Goal: Task Accomplishment & Management: Manage account settings

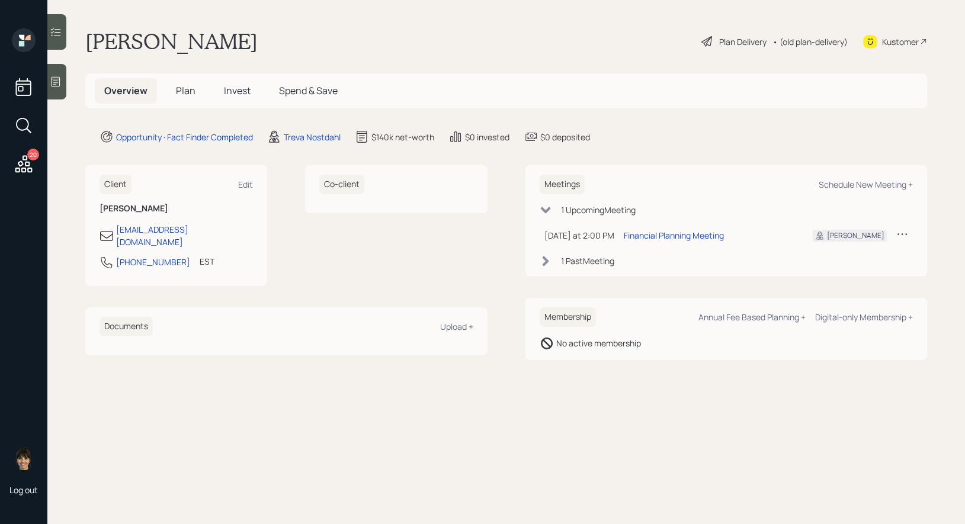
click at [52, 86] on icon at bounding box center [56, 82] width 12 height 12
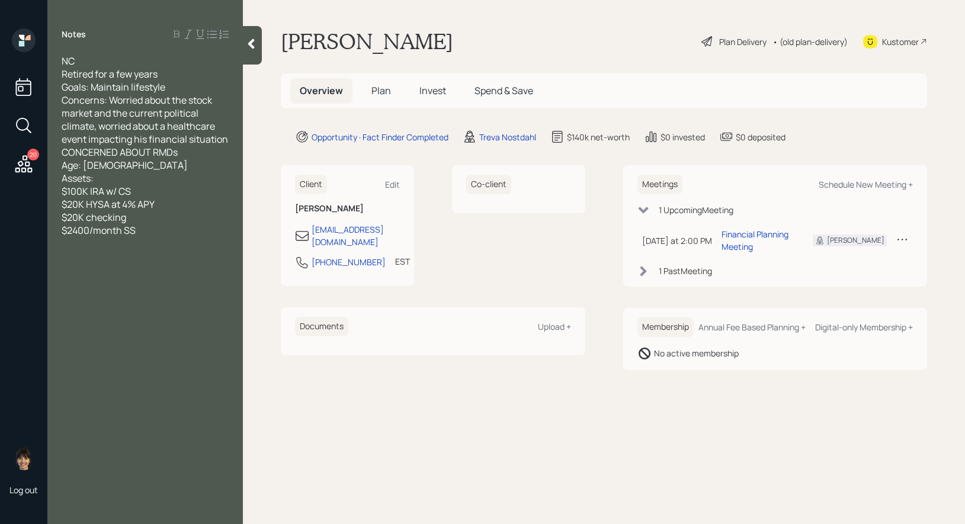
click at [249, 47] on icon at bounding box center [251, 44] width 12 height 12
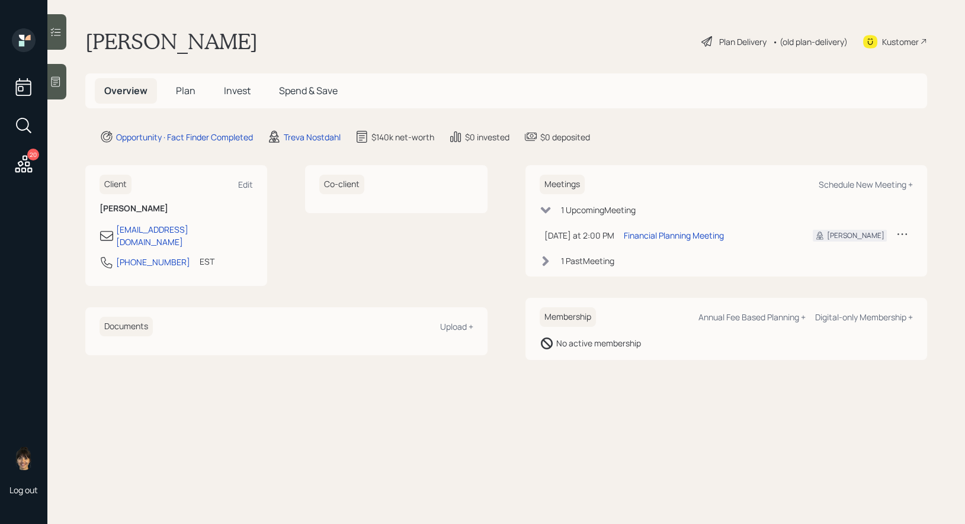
click at [725, 40] on div "Plan Delivery" at bounding box center [742, 42] width 47 height 12
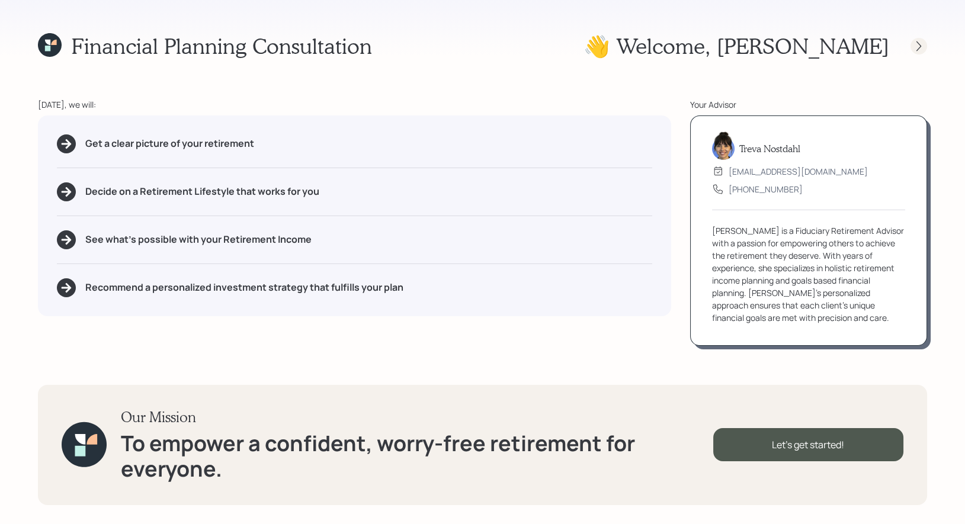
click at [921, 50] on icon at bounding box center [919, 46] width 12 height 12
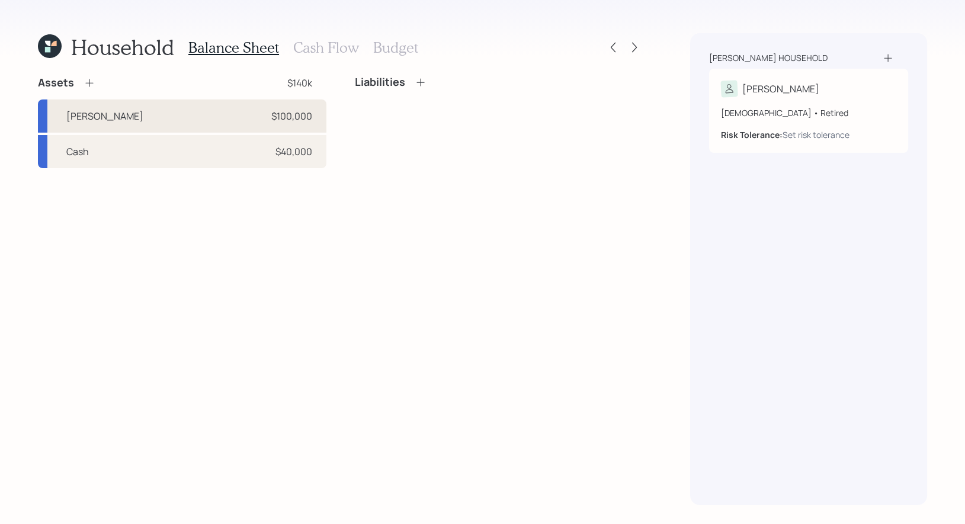
click at [208, 120] on div "Schwab IRA $100,000" at bounding box center [182, 115] width 288 height 33
select select "ira"
select select "balanced"
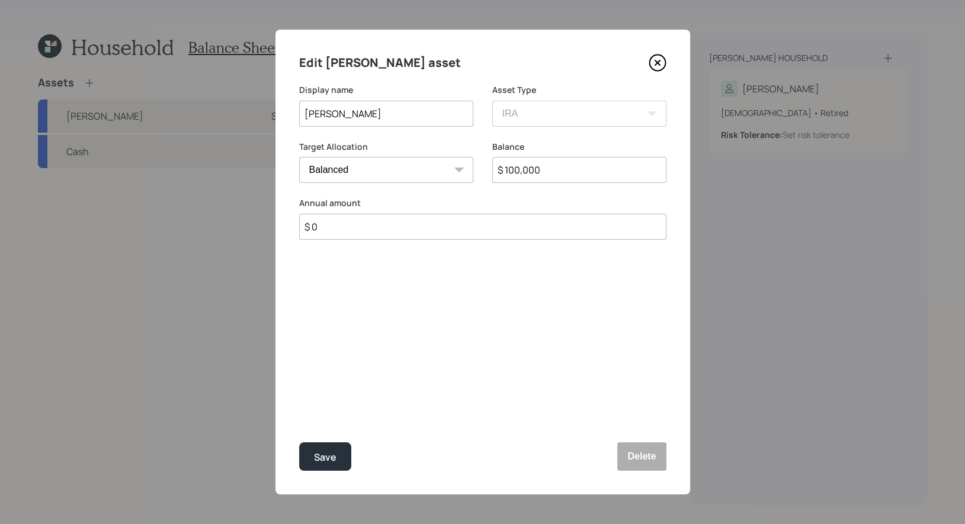
click at [560, 169] on input "$ 100,000" at bounding box center [579, 170] width 174 height 26
type input "$ 110,000"
click at [321, 455] on div "Save" at bounding box center [325, 457] width 23 height 16
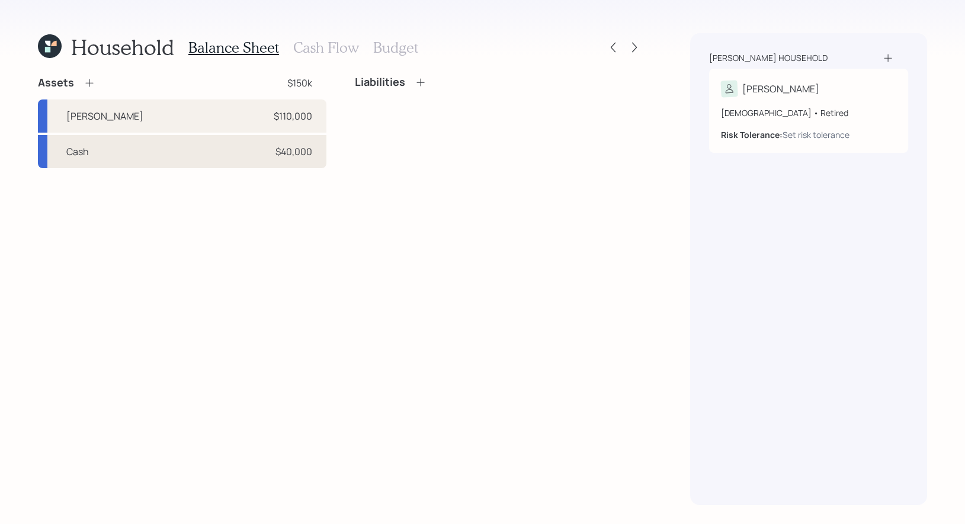
click at [227, 147] on div "Cash $40,000" at bounding box center [182, 151] width 288 height 33
select select "taxable"
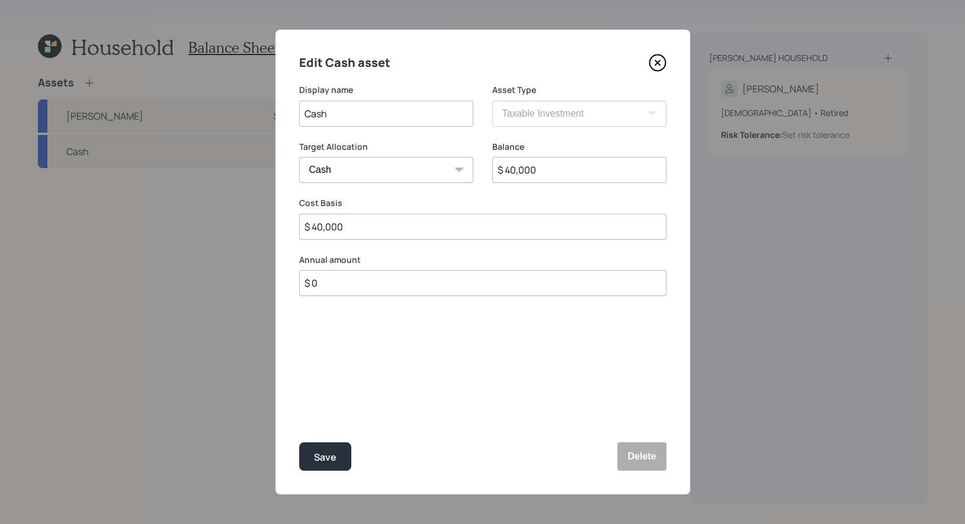
click at [571, 175] on input "$ 40,000" at bounding box center [579, 170] width 174 height 26
type input "$ 5"
type input "$ 50"
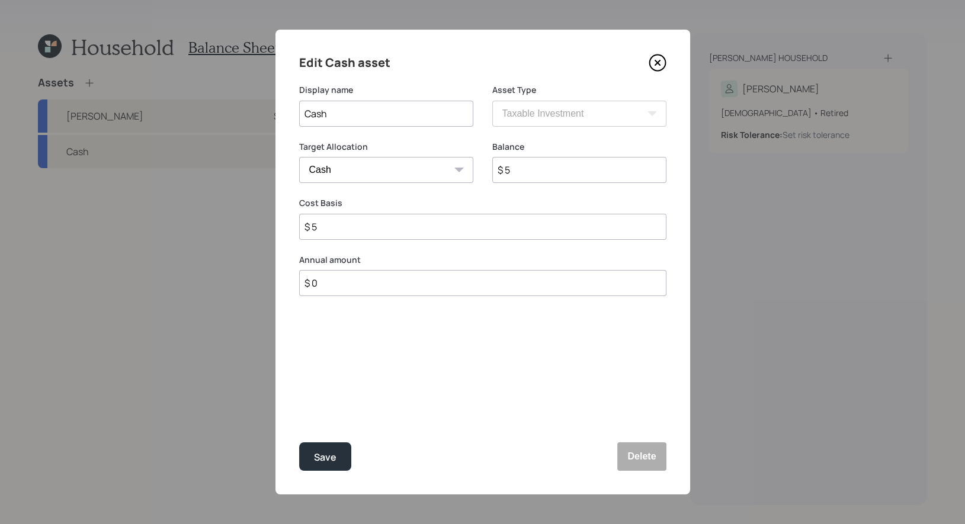
type input "$ 50"
type input "$ 500"
type input "$ 5,000"
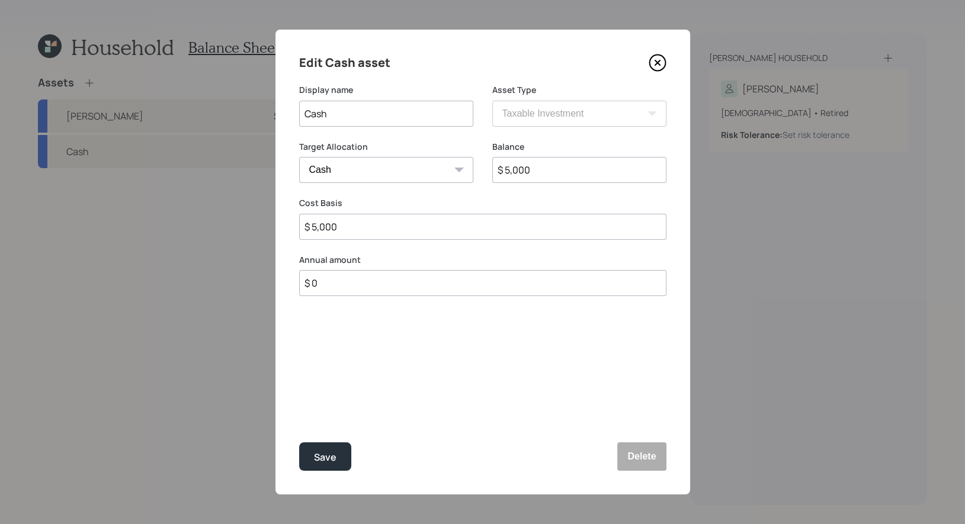
type input "$ 50,000"
click at [330, 456] on div "Save" at bounding box center [325, 457] width 23 height 16
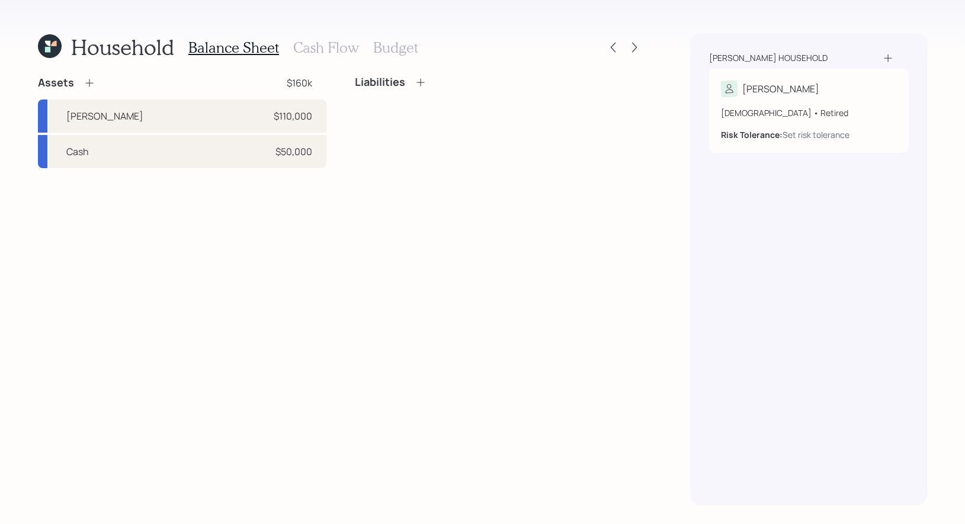
click at [341, 44] on h3 "Cash Flow" at bounding box center [326, 47] width 66 height 17
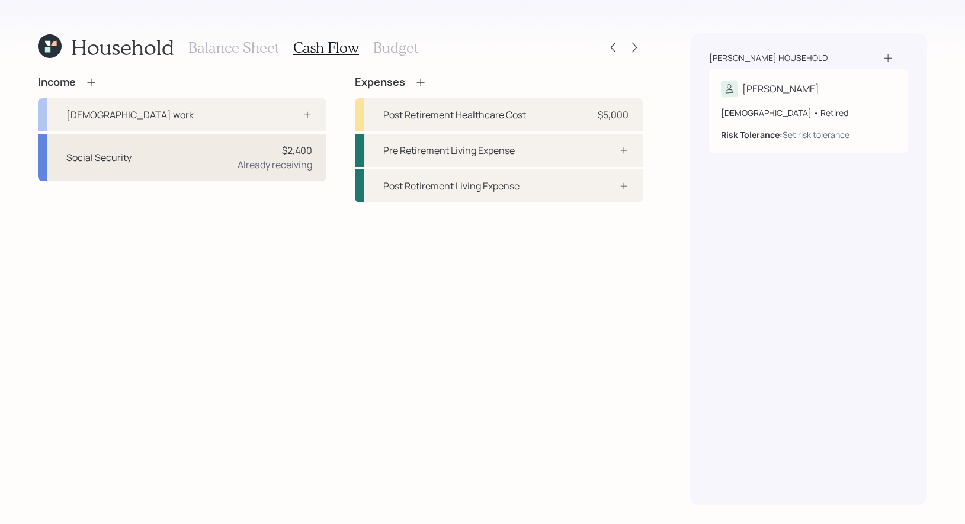
click at [257, 146] on div "$2,400 Already receiving" at bounding box center [274, 157] width 75 height 28
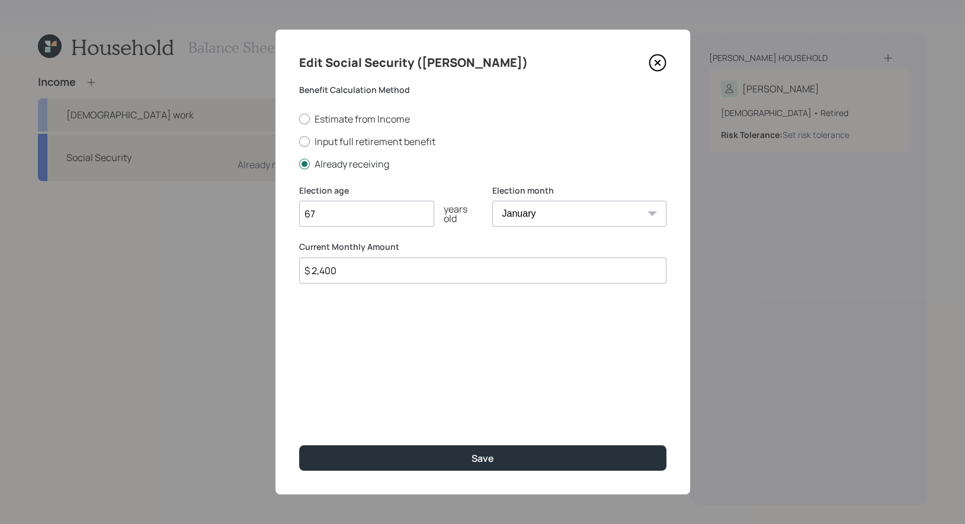
click at [385, 274] on input "$ 2,400" at bounding box center [482, 271] width 367 height 26
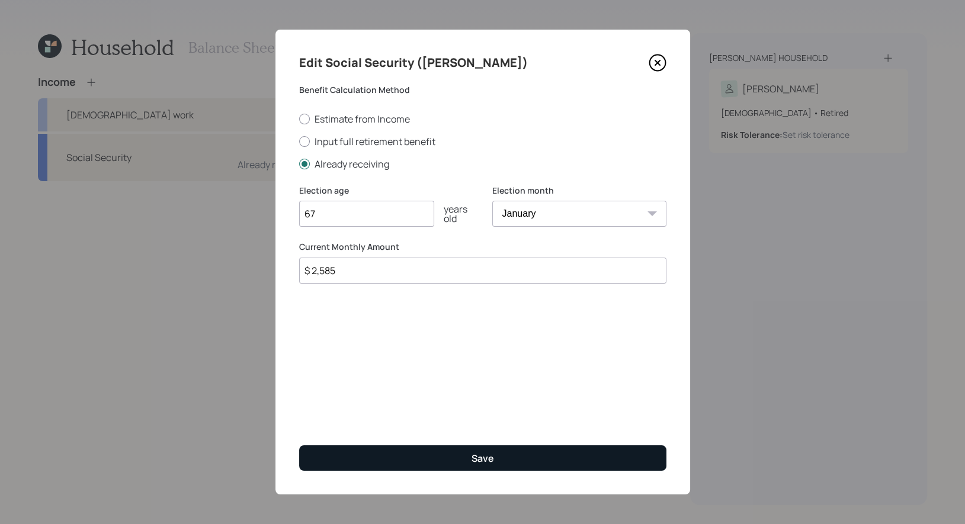
type input "$ 2,585"
click at [399, 461] on button "Save" at bounding box center [482, 457] width 367 height 25
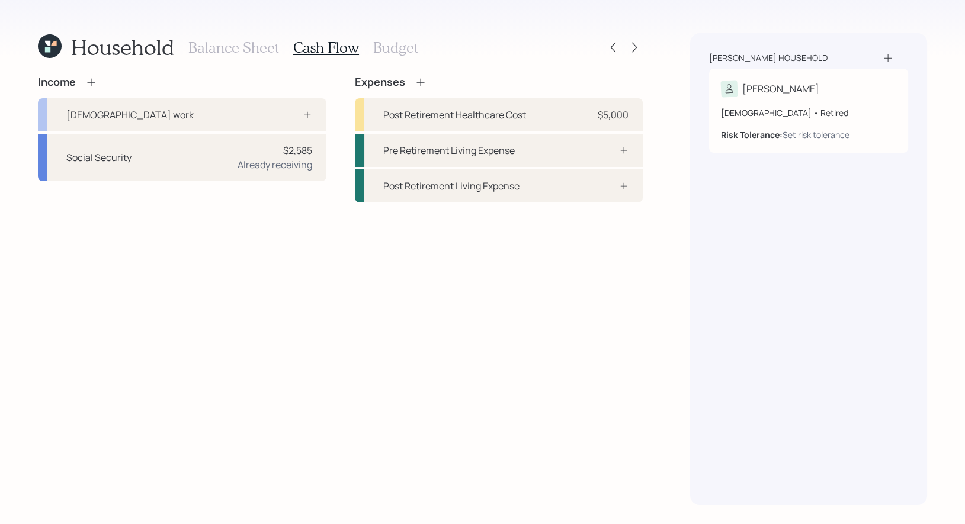
click at [387, 45] on h3 "Budget" at bounding box center [395, 47] width 45 height 17
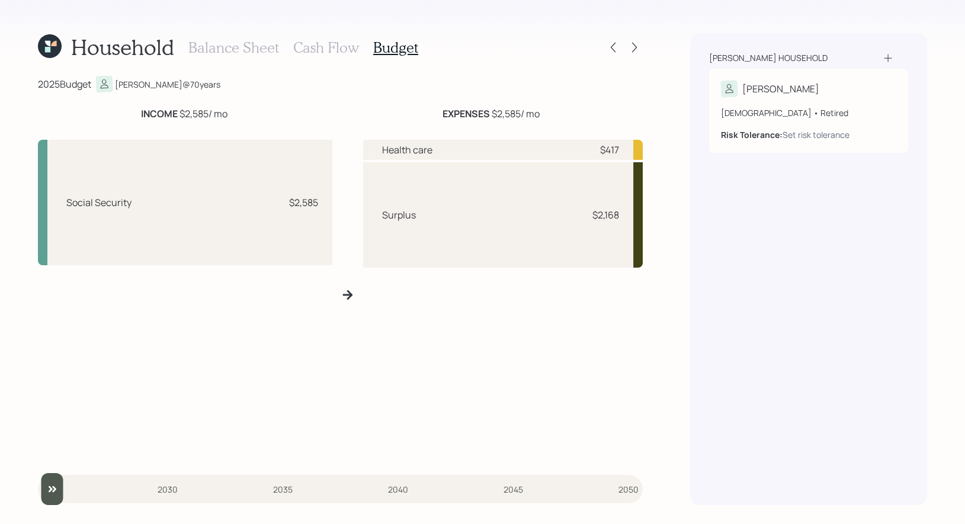
click at [325, 49] on h3 "Cash Flow" at bounding box center [326, 47] width 66 height 17
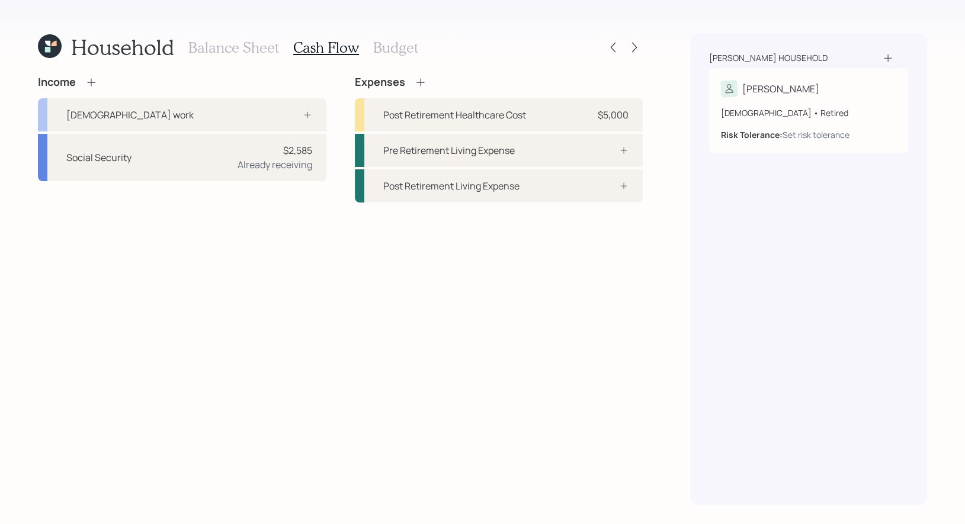
click at [419, 85] on icon at bounding box center [420, 82] width 8 height 8
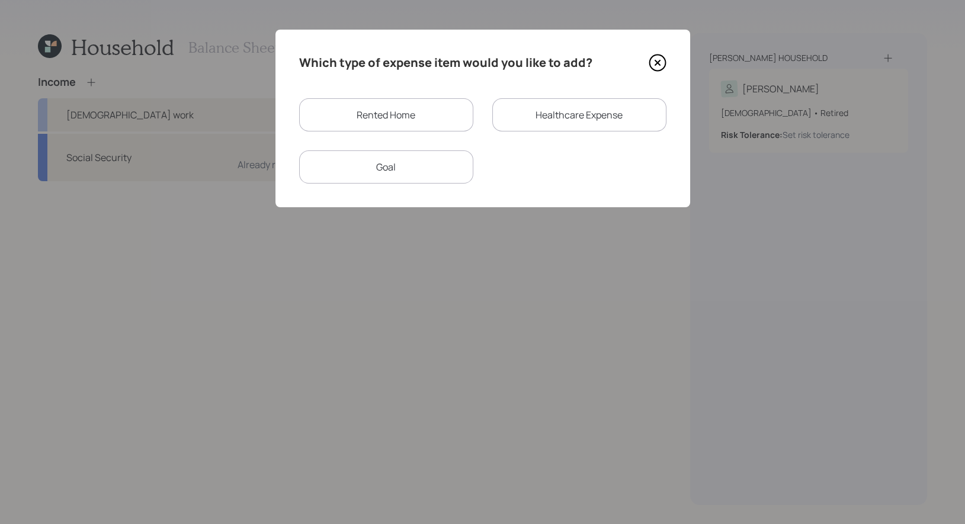
click at [403, 115] on div "Rented Home" at bounding box center [386, 114] width 174 height 33
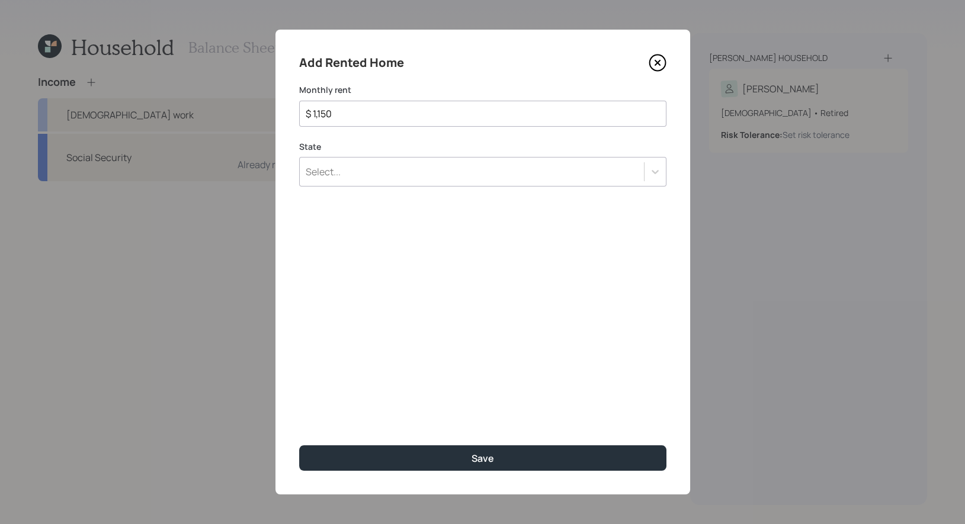
type input "$ 1,150"
click at [404, 174] on div "Select..." at bounding box center [472, 172] width 344 height 20
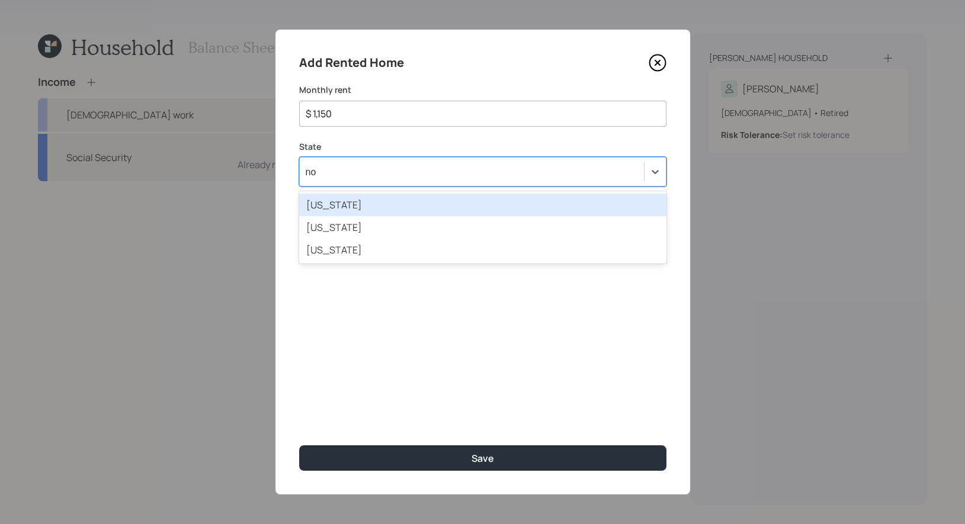
type input "nor"
click at [408, 202] on div "North Carolina" at bounding box center [482, 205] width 367 height 23
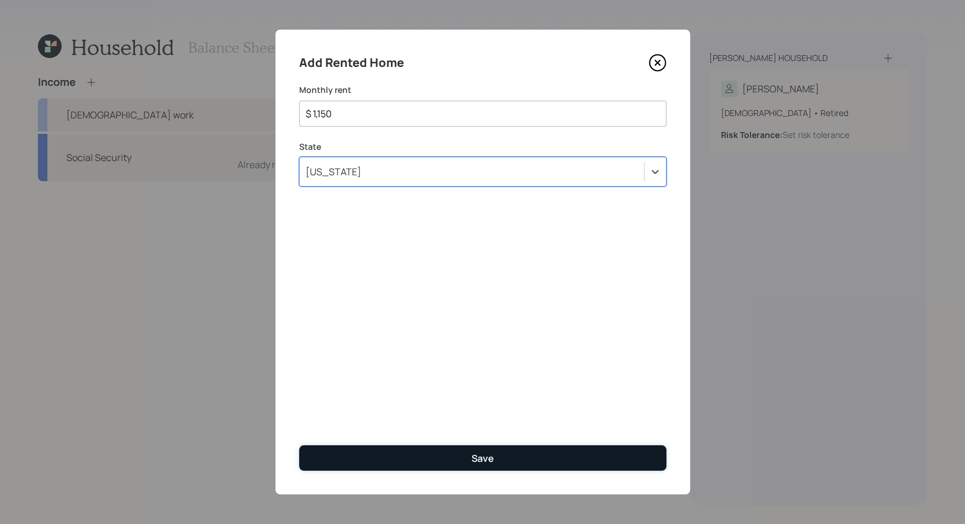
click at [358, 453] on button "Save" at bounding box center [482, 457] width 367 height 25
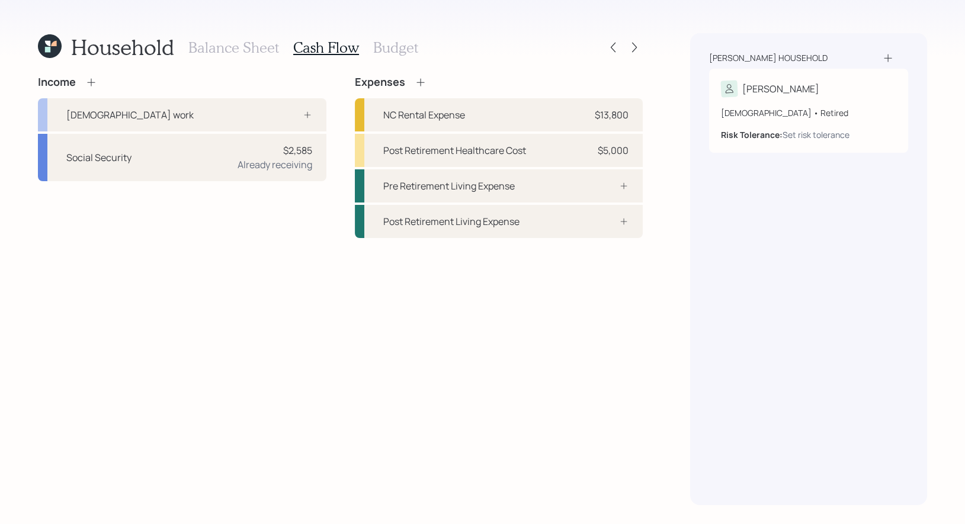
click at [421, 81] on icon at bounding box center [421, 82] width 12 height 12
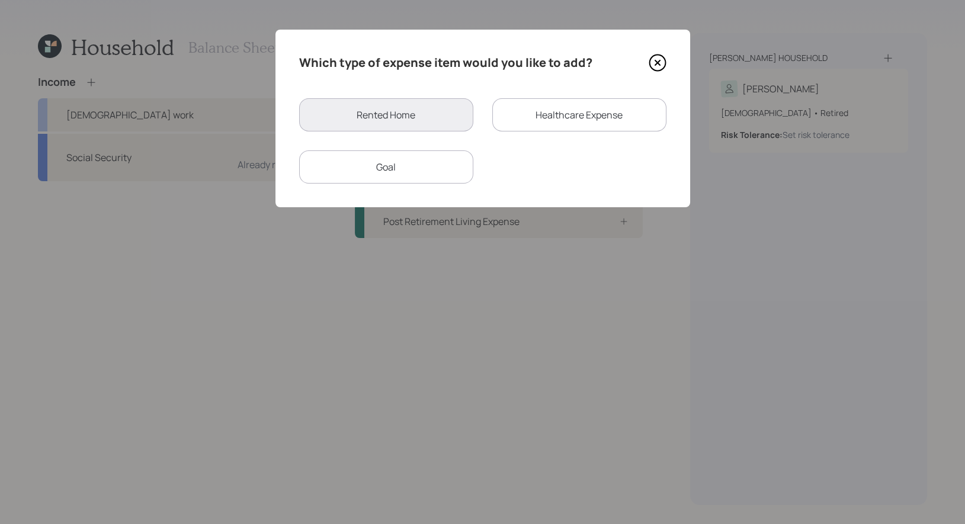
click at [404, 157] on div "Goal" at bounding box center [386, 166] width 174 height 33
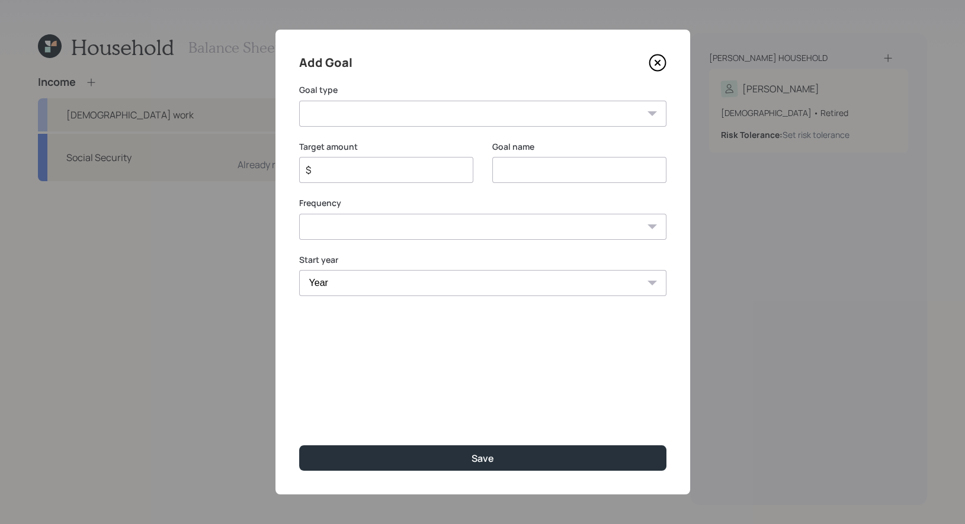
click at [515, 177] on input at bounding box center [579, 170] width 174 height 26
type input "Insurance"
click at [349, 172] on input "$" at bounding box center [381, 170] width 154 height 14
type input "$ 1,500"
click at [381, 117] on select "Create an emergency fund Donate to charity Purchase a home Make a purchase Supp…" at bounding box center [482, 114] width 367 height 26
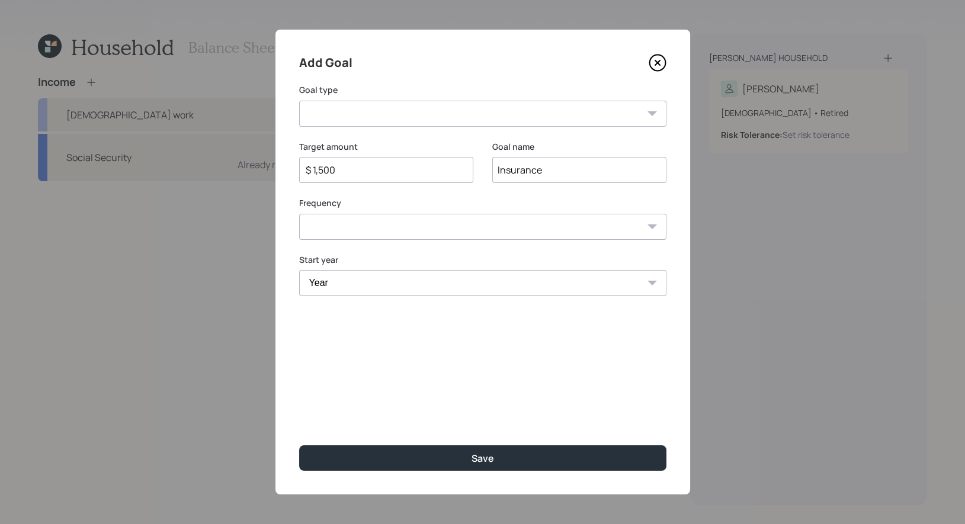
select select "other"
click at [299, 101] on select "Create an emergency fund Donate to charity Purchase a home Make a purchase Supp…" at bounding box center [482, 114] width 367 height 26
click at [397, 227] on select "One time Every 1 year Every 2 years Every 3 years Every 4 years Every 5 years E…" at bounding box center [482, 227] width 367 height 26
select select "1"
click at [299, 214] on select "One time Every 1 year Every 2 years Every 3 years Every 4 years Every 5 years E…" at bounding box center [482, 227] width 367 height 26
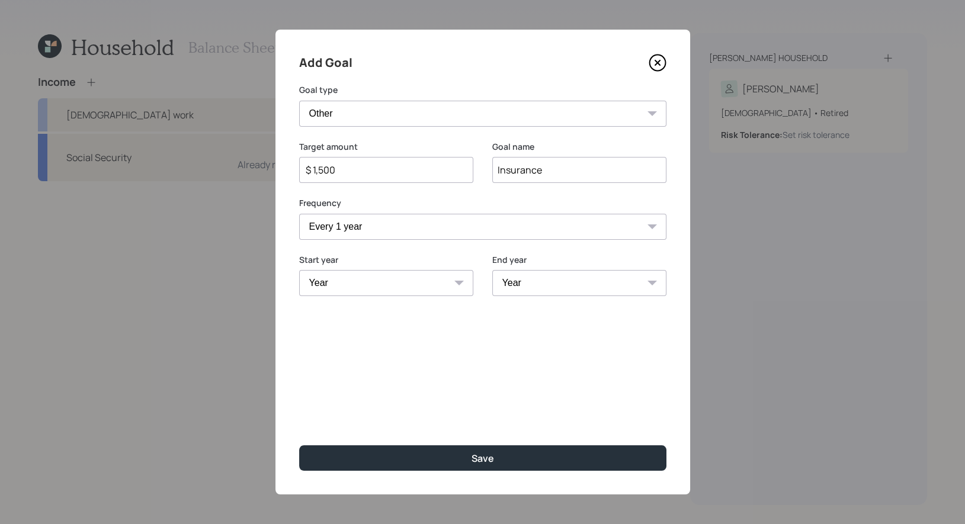
click at [365, 291] on select "Year [DATE] 2026 2027 2028 2029 2030 2031 2032 2033 2034 2035 2036 2037 2038 20…" at bounding box center [386, 283] width 174 height 26
select select "2025"
click at [299, 270] on select "Year [DATE] 2026 2027 2028 2029 2030 2031 2032 2033 2034 2035 2036 2037 2038 20…" at bounding box center [386, 283] width 174 height 26
click at [570, 287] on select "Year [DATE] 2026 2027 2028 2029 2030 2031 2032 2033 2034 2035 2036 2037 2038 20…" at bounding box center [579, 283] width 174 height 26
select select "2049"
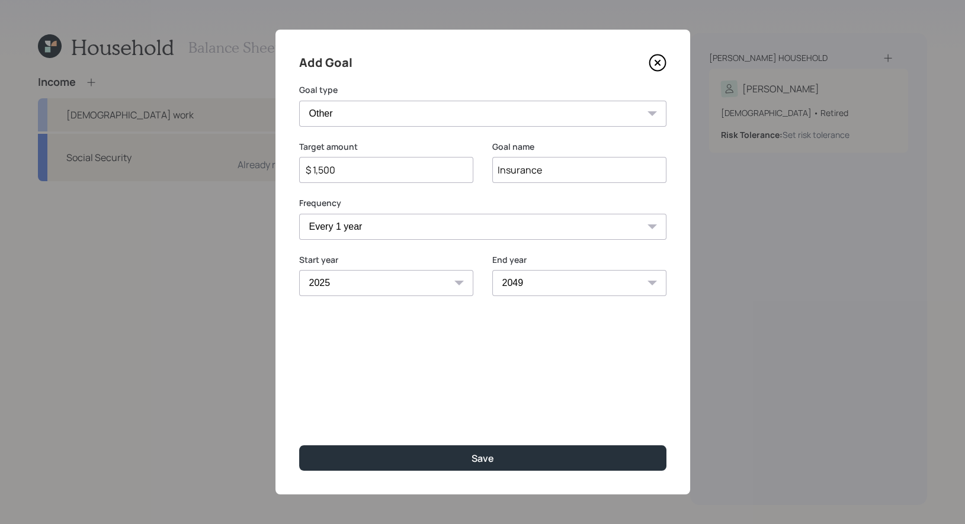
click at [492, 270] on select "Year [DATE] 2026 2027 2028 2029 2030 2031 2032 2033 2034 2035 2036 2037 2038 20…" at bounding box center [579, 283] width 174 height 26
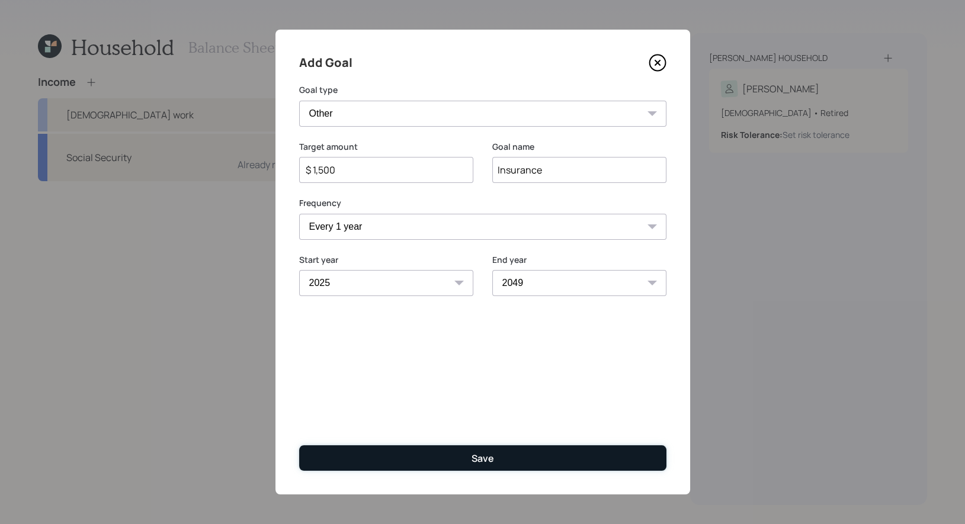
click at [473, 458] on div "Save" at bounding box center [482, 458] width 23 height 13
type input "$"
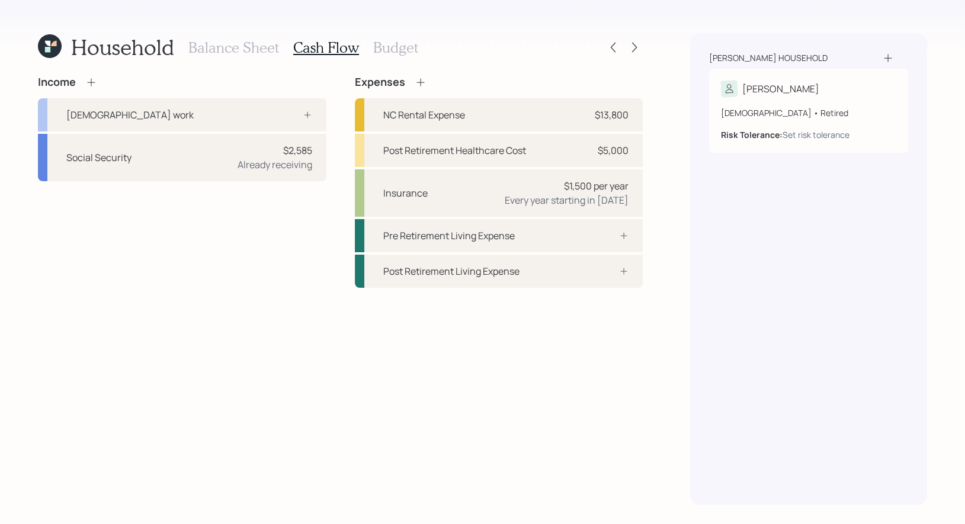
click at [384, 49] on h3 "Budget" at bounding box center [395, 47] width 45 height 17
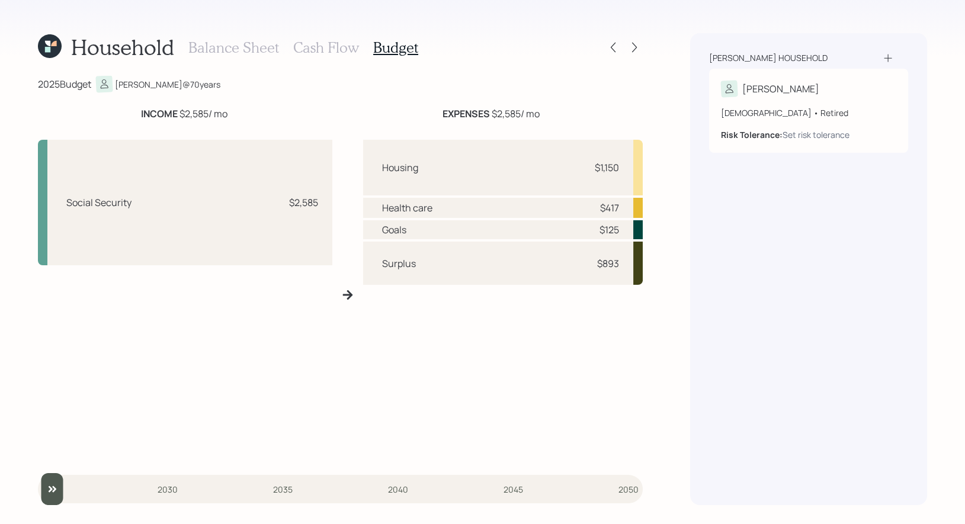
click at [324, 47] on h3 "Cash Flow" at bounding box center [326, 47] width 66 height 17
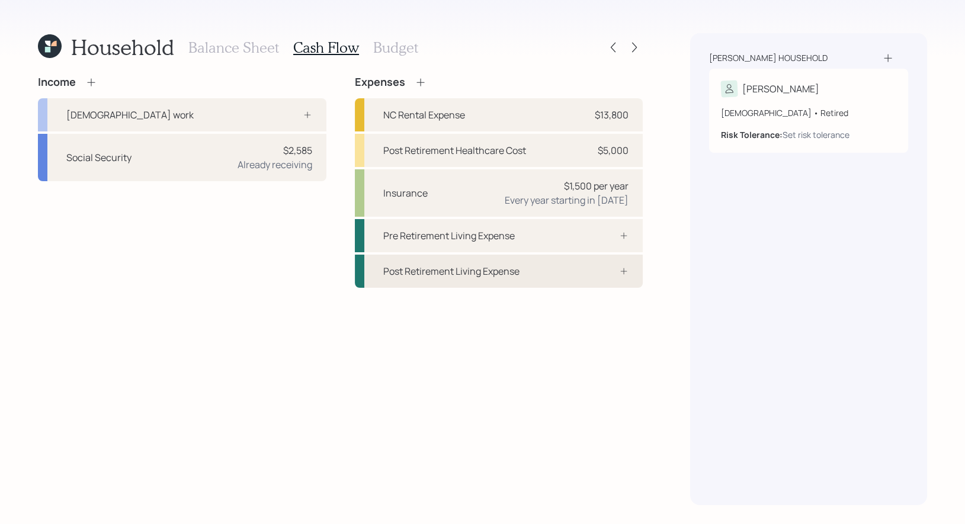
click at [428, 279] on div "Post Retirement Living Expense" at bounding box center [499, 271] width 288 height 33
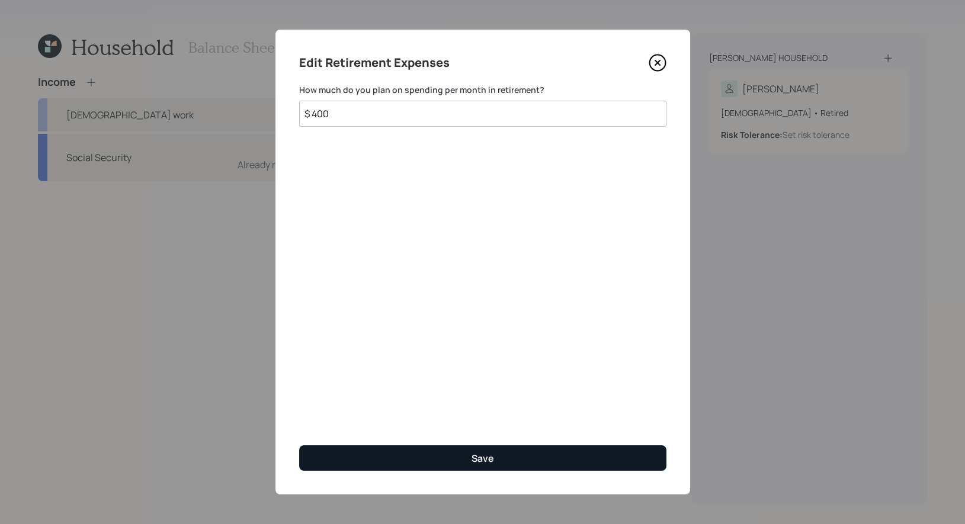
type input "$ 400"
click at [410, 461] on button "Save" at bounding box center [482, 457] width 367 height 25
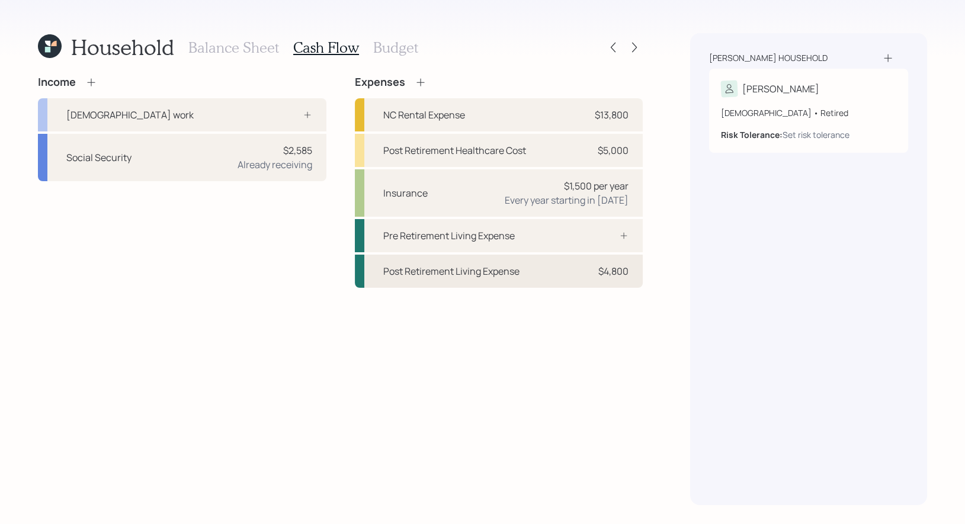
click at [449, 272] on div "Post Retirement Living Expense" at bounding box center [451, 271] width 136 height 14
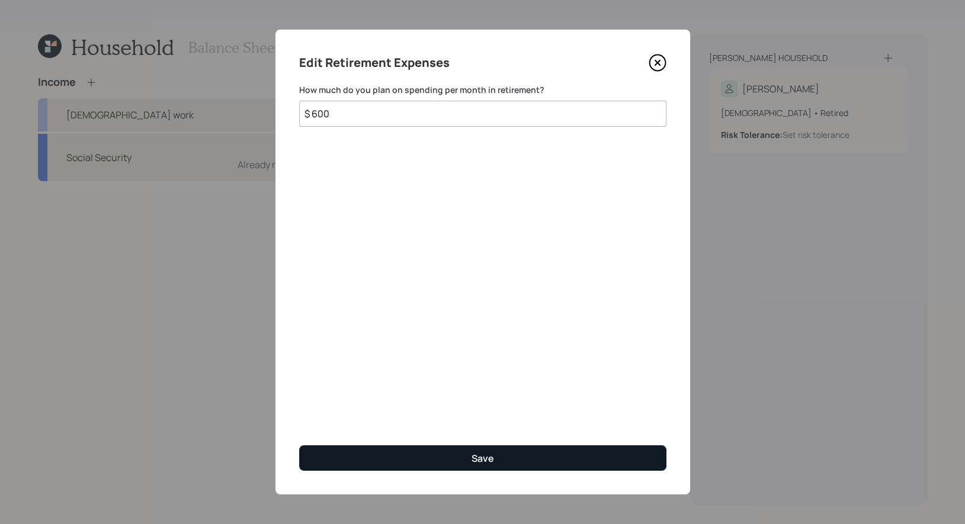
type input "$ 600"
click at [460, 466] on button "Save" at bounding box center [482, 457] width 367 height 25
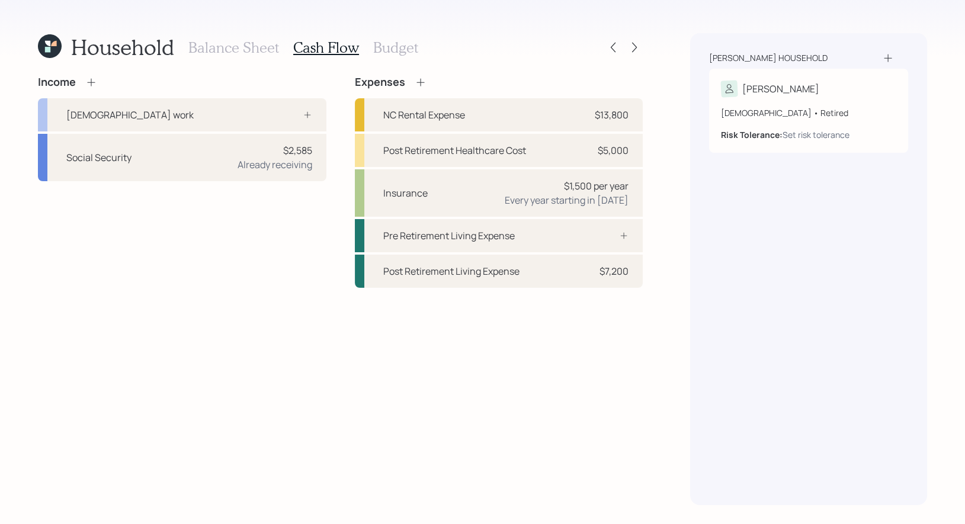
click at [384, 49] on h3 "Budget" at bounding box center [395, 47] width 45 height 17
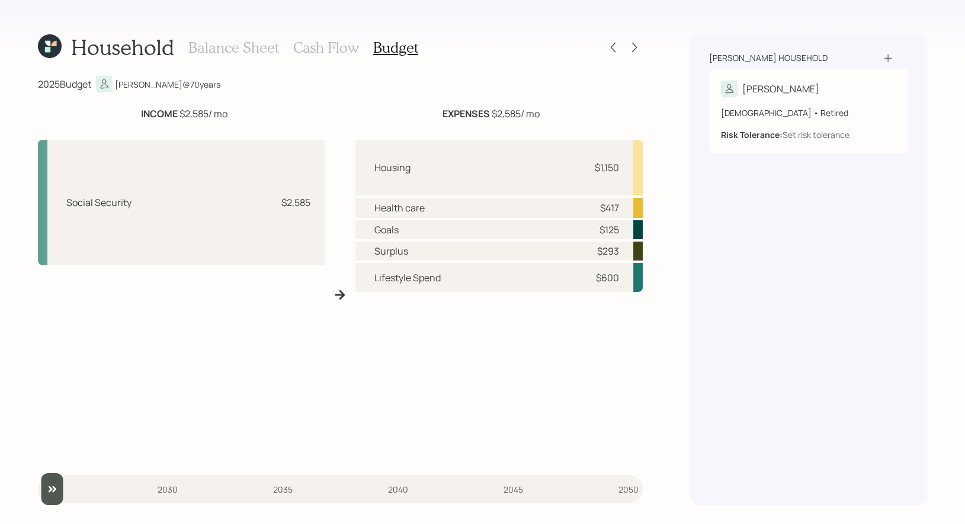
click at [317, 49] on h3 "Cash Flow" at bounding box center [326, 47] width 66 height 17
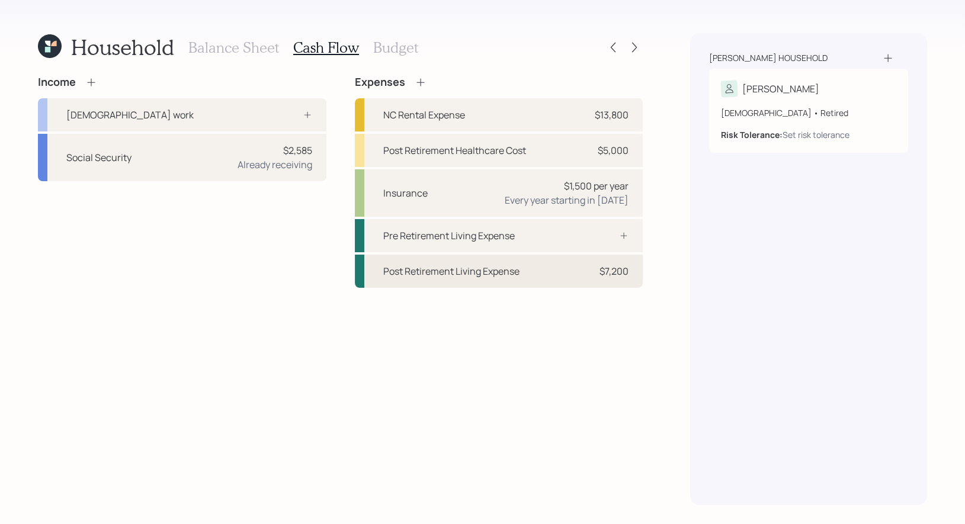
click at [433, 266] on div "Post Retirement Living Expense" at bounding box center [451, 271] width 136 height 14
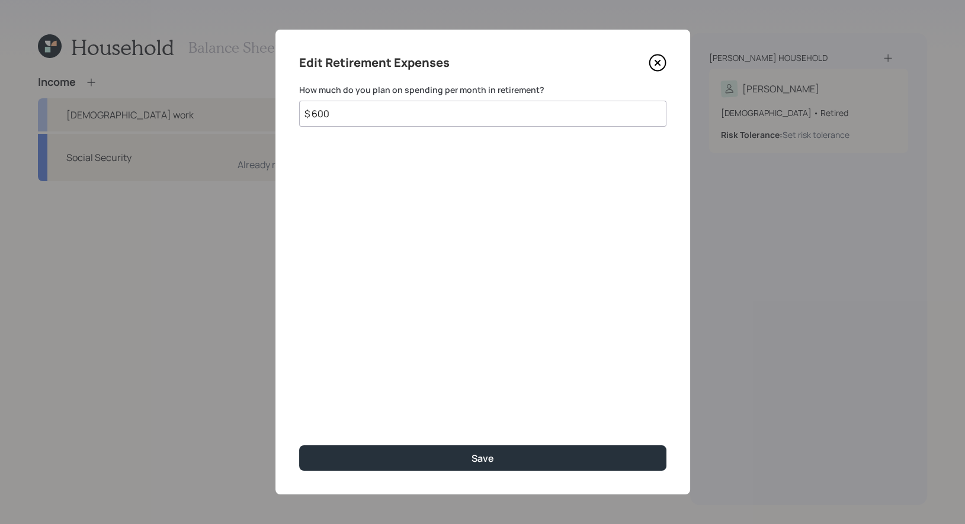
click at [349, 120] on input "$ 600" at bounding box center [482, 114] width 367 height 26
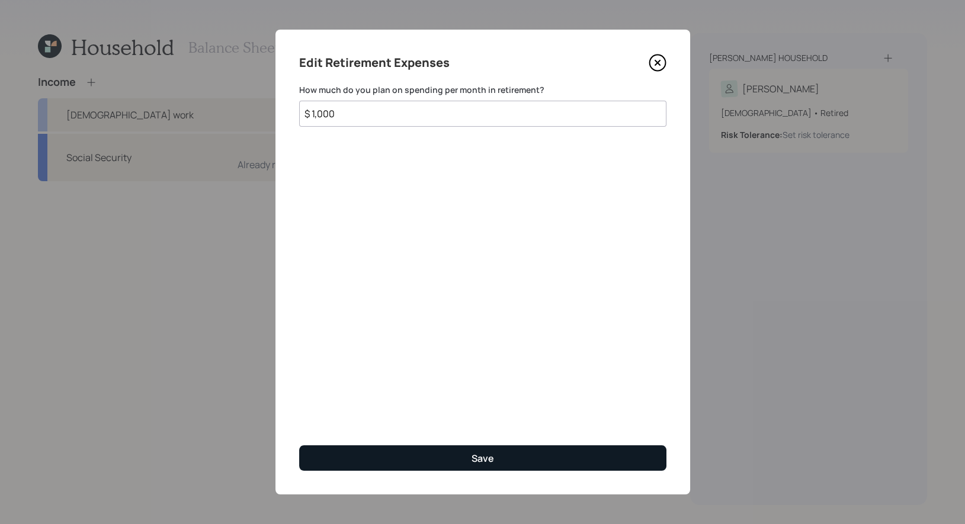
type input "$ 1,000"
click at [414, 457] on button "Save" at bounding box center [482, 457] width 367 height 25
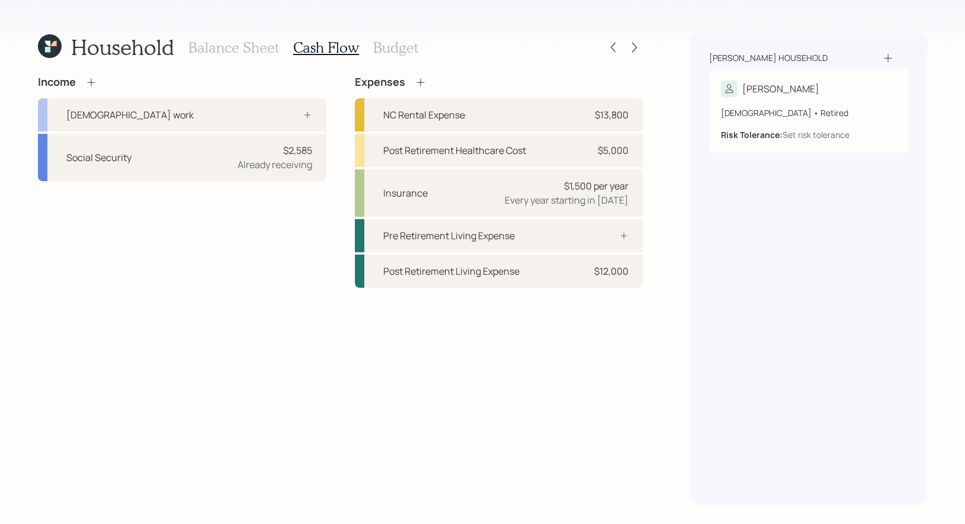
click at [387, 48] on h3 "Budget" at bounding box center [395, 47] width 45 height 17
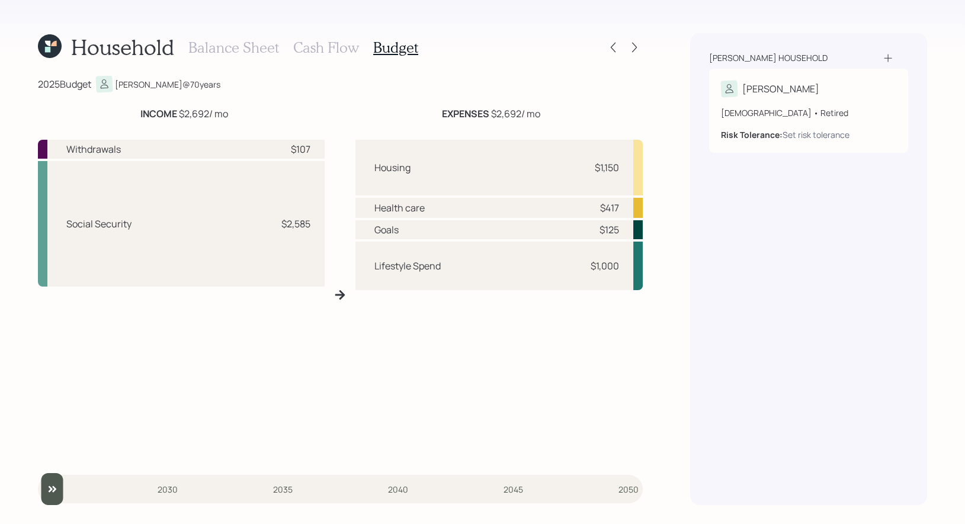
click at [329, 47] on h3 "Cash Flow" at bounding box center [326, 47] width 66 height 17
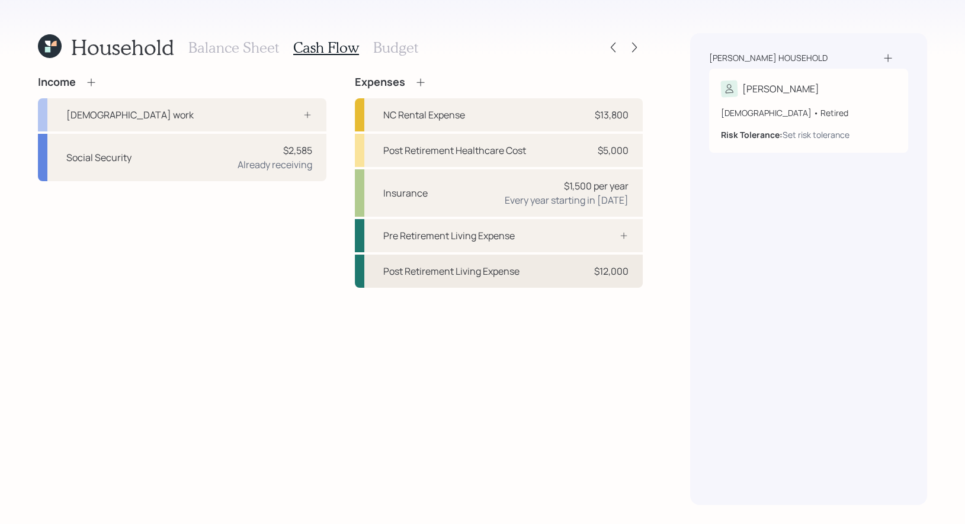
click at [418, 265] on div "Post Retirement Living Expense" at bounding box center [451, 271] width 136 height 14
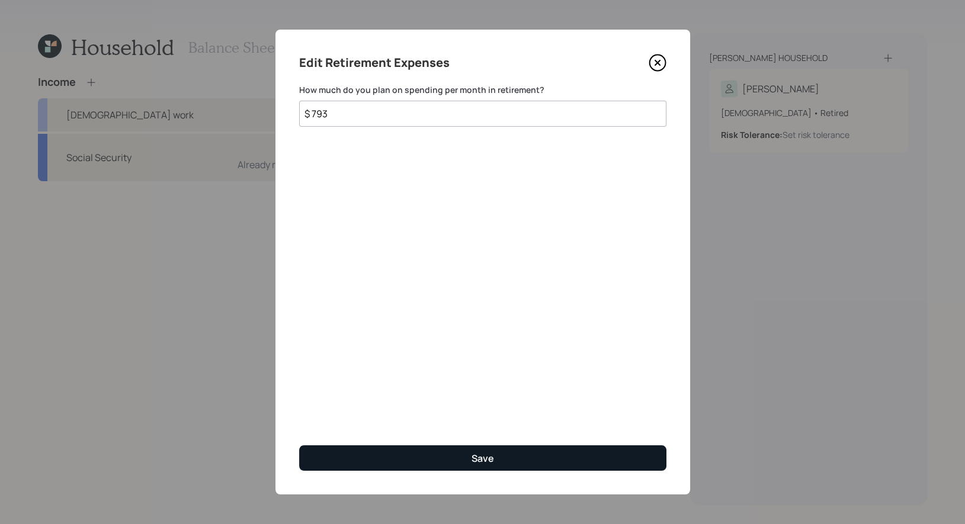
type input "$ 793"
click at [413, 461] on button "Save" at bounding box center [482, 457] width 367 height 25
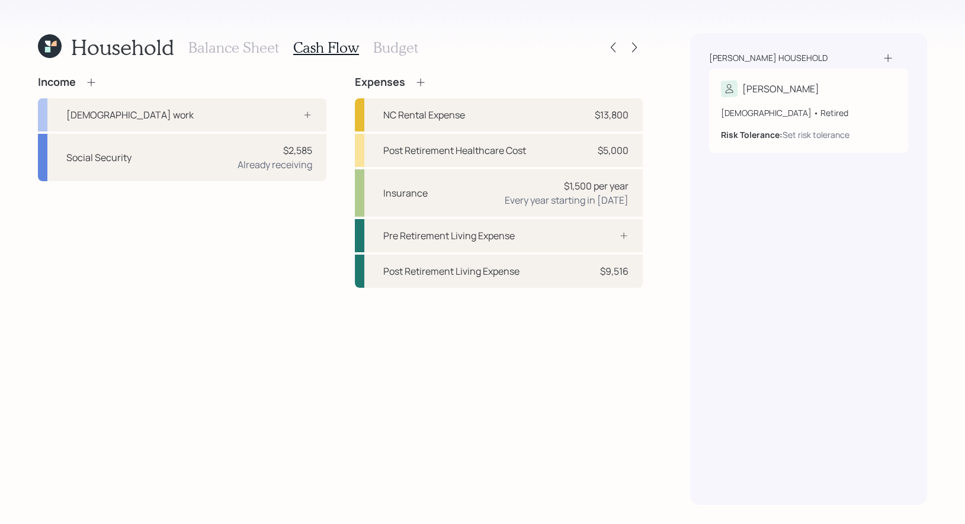
click at [388, 45] on h3 "Budget" at bounding box center [395, 47] width 45 height 17
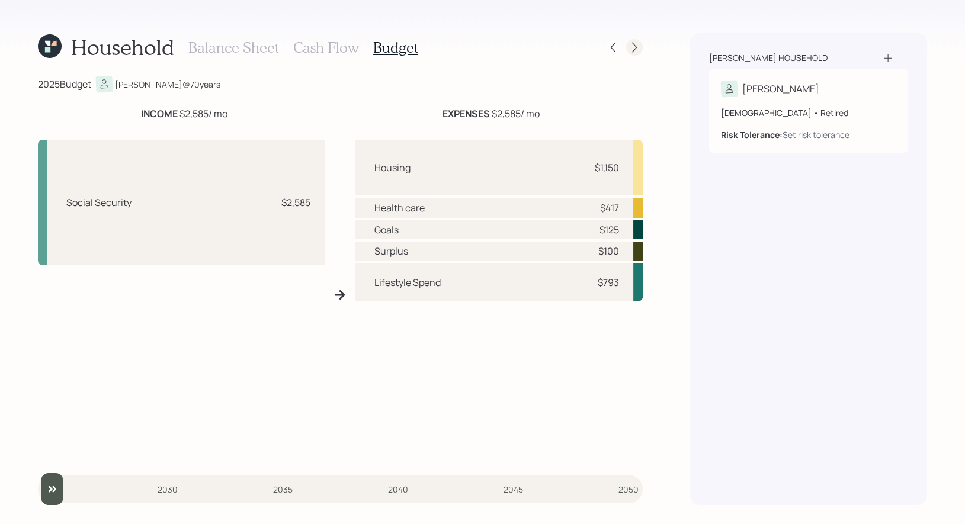
click at [635, 46] on icon at bounding box center [634, 48] width 5 height 10
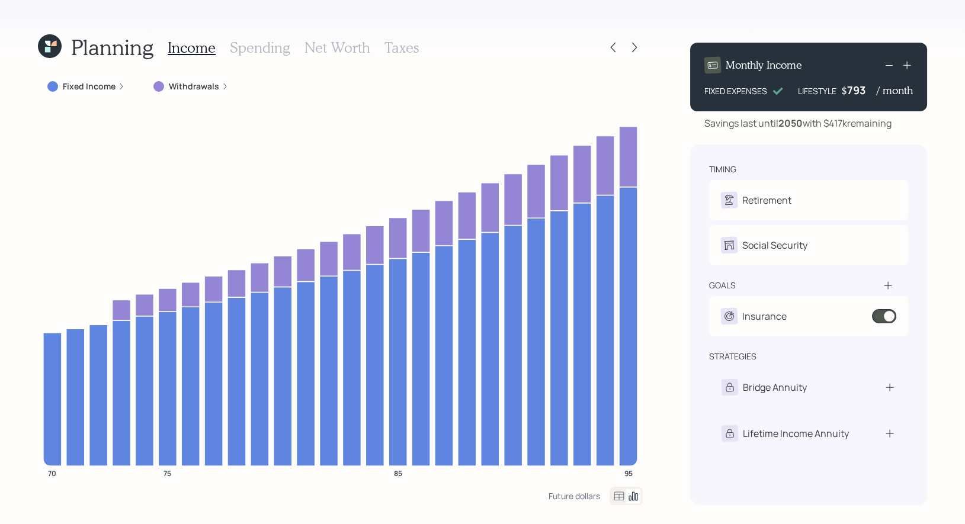
click at [184, 84] on label "Withdrawals" at bounding box center [194, 87] width 50 height 12
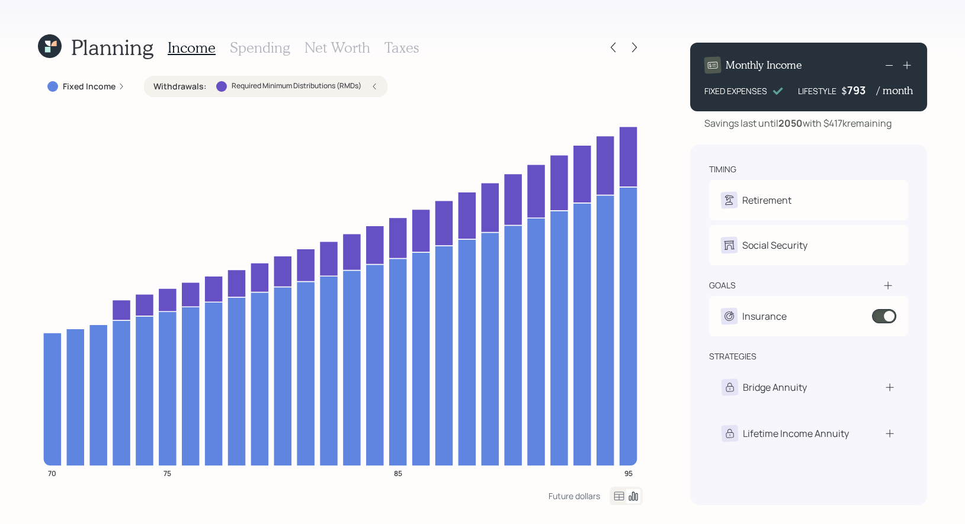
click at [344, 43] on h3 "Net Worth" at bounding box center [337, 47] width 66 height 17
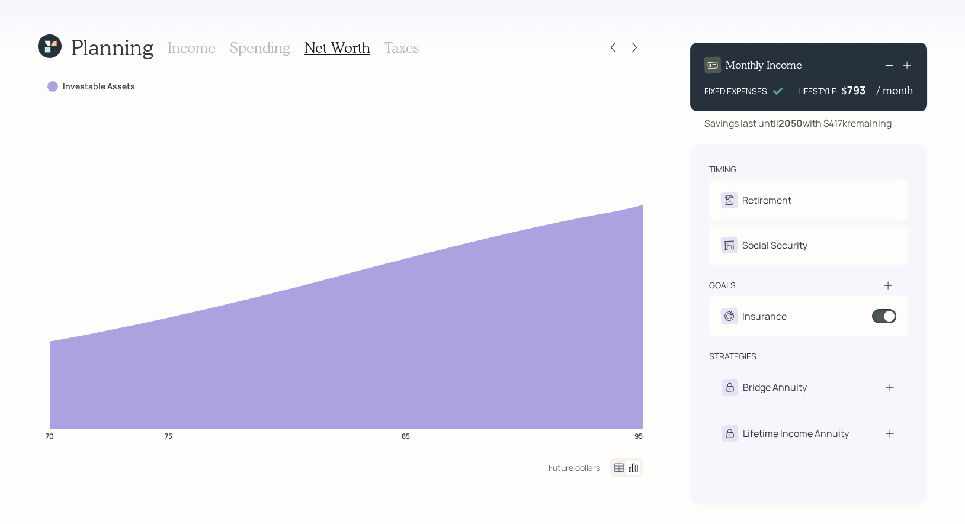
click at [188, 50] on h3 "Income" at bounding box center [192, 47] width 48 height 17
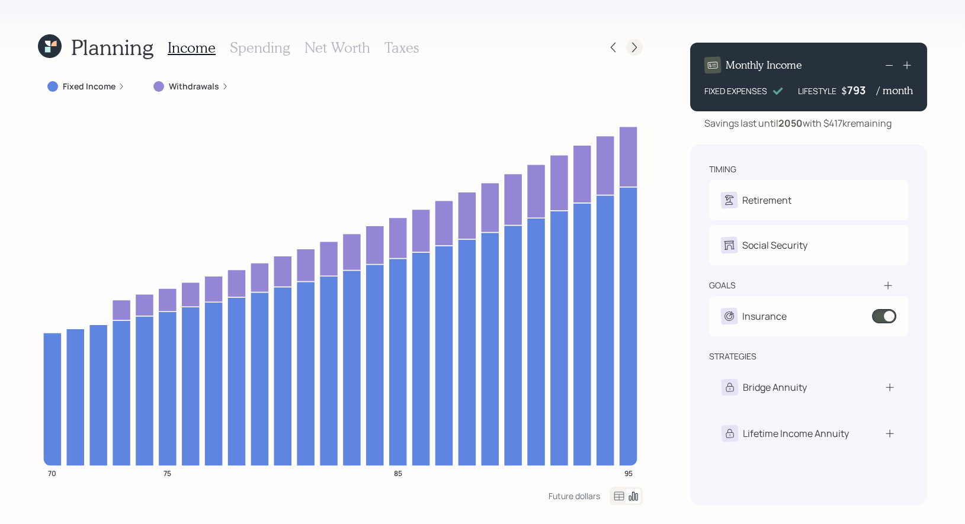
click at [635, 49] on icon at bounding box center [634, 47] width 12 height 12
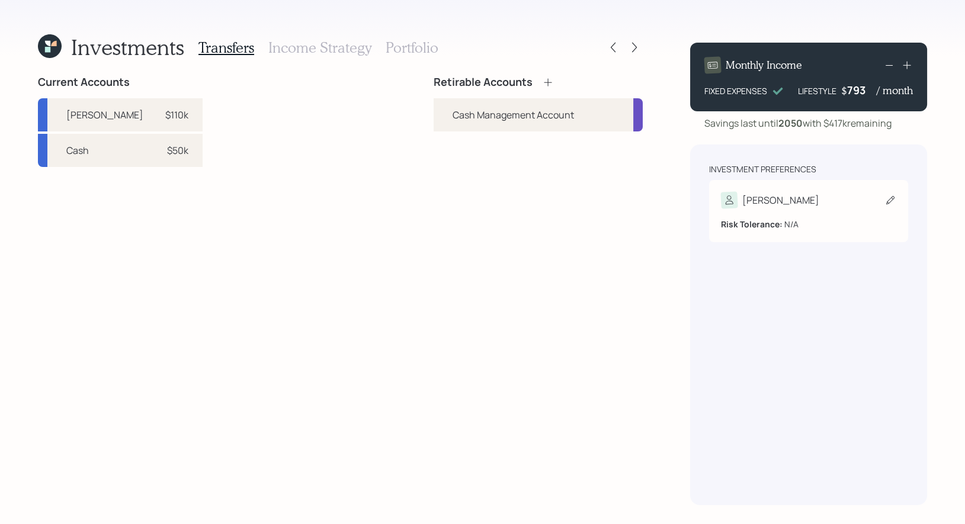
click at [891, 204] on icon at bounding box center [890, 200] width 12 height 12
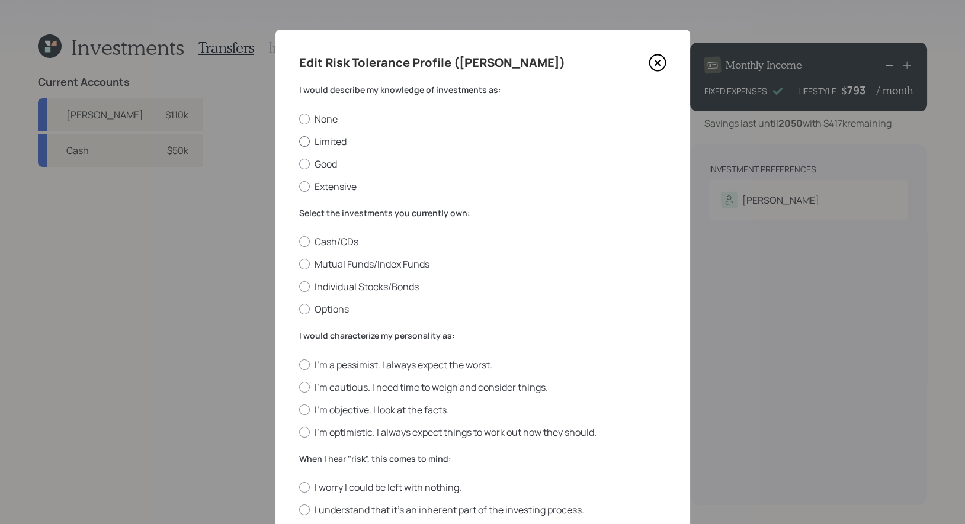
click at [330, 141] on label "Limited" at bounding box center [482, 141] width 367 height 13
click at [299, 141] on input "Limited" at bounding box center [298, 141] width 1 height 1
radio input "true"
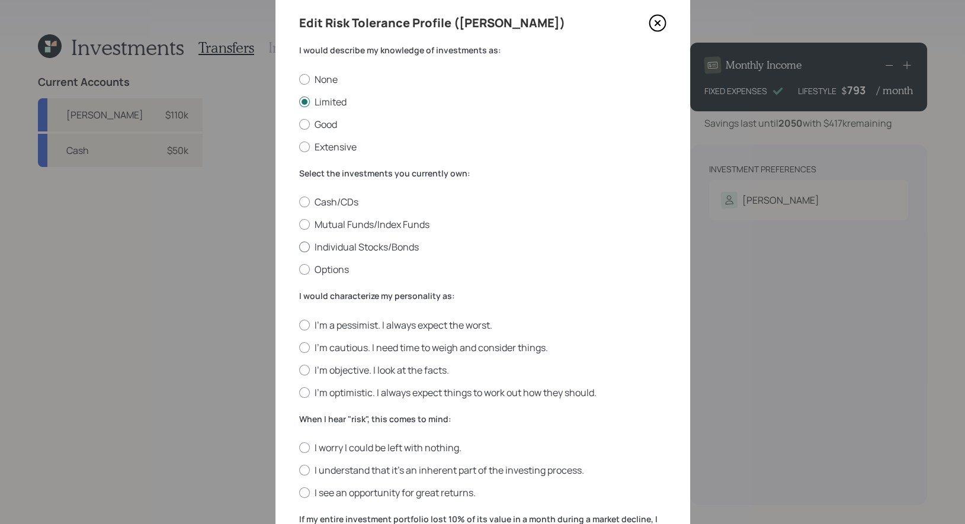
scroll to position [44, 0]
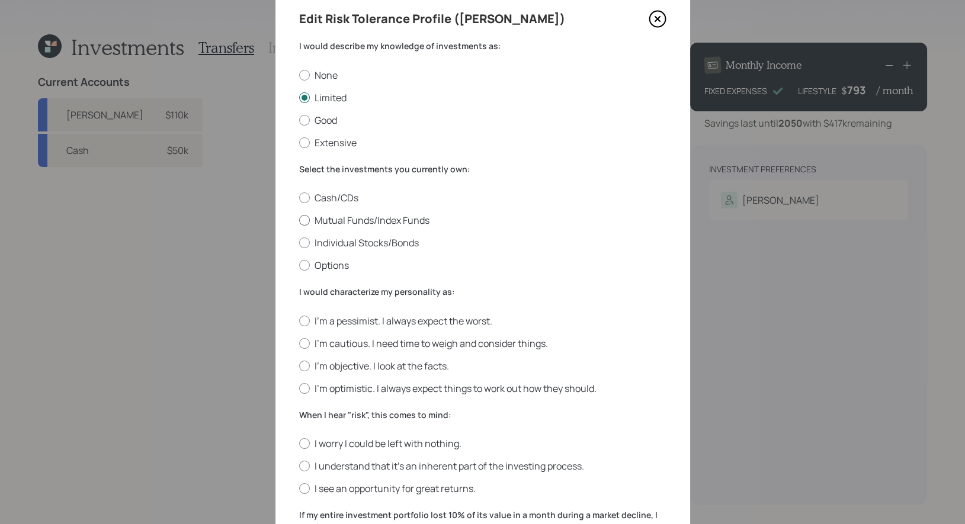
click at [409, 216] on label "Mutual Funds/Index Funds" at bounding box center [482, 220] width 367 height 13
click at [299, 220] on input "Mutual Funds/Index Funds" at bounding box center [298, 220] width 1 height 1
radio input "true"
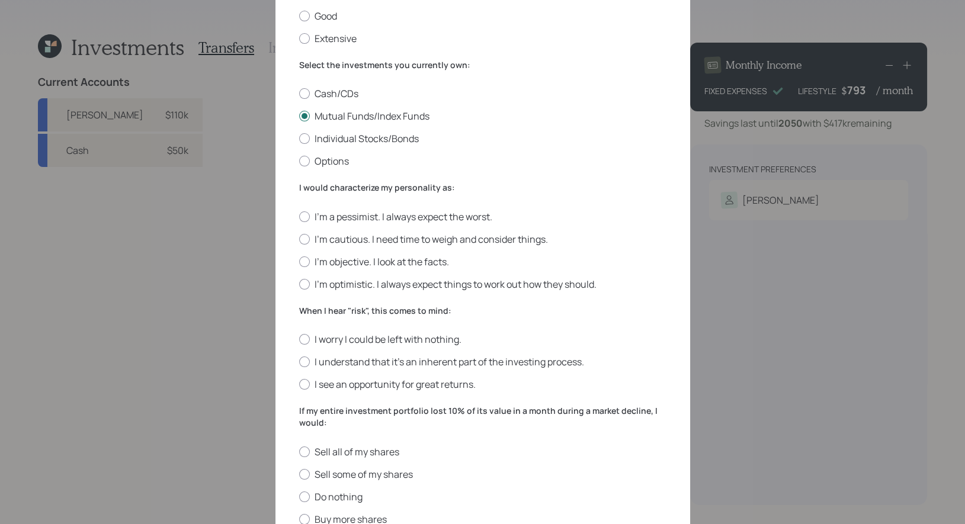
scroll to position [150, 0]
click at [436, 235] on label "I'm cautious. I need time to weigh and consider things." at bounding box center [482, 236] width 367 height 13
click at [299, 236] on input "I'm cautious. I need time to weigh and consider things." at bounding box center [298, 236] width 1 height 1
radio input "true"
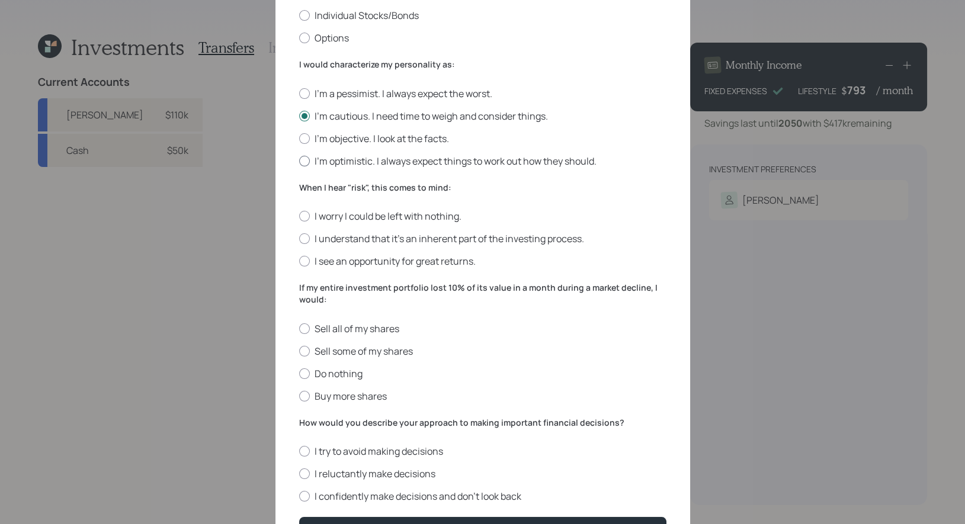
scroll to position [275, 0]
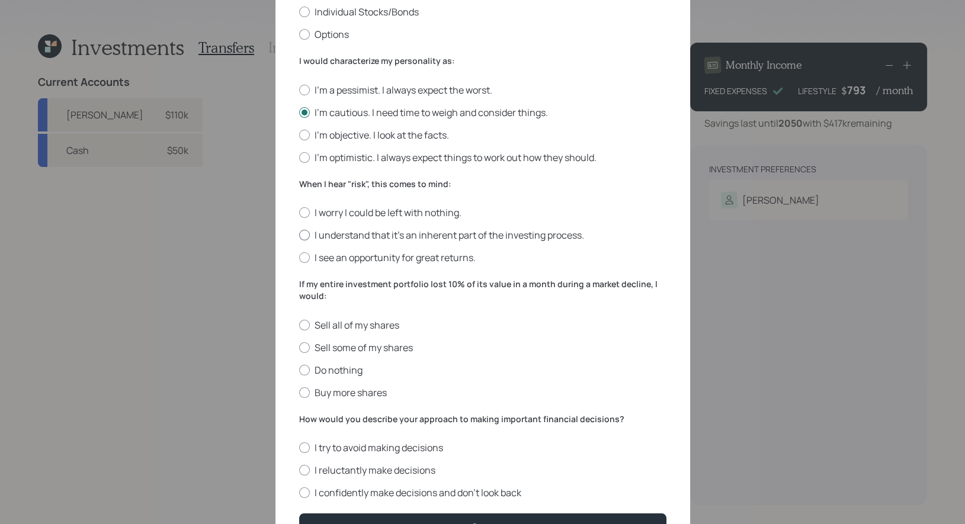
click at [467, 236] on label "I understand that it’s an inherent part of the investing process." at bounding box center [482, 235] width 367 height 13
click at [299, 236] on input "I understand that it’s an inherent part of the investing process." at bounding box center [298, 235] width 1 height 1
radio input "true"
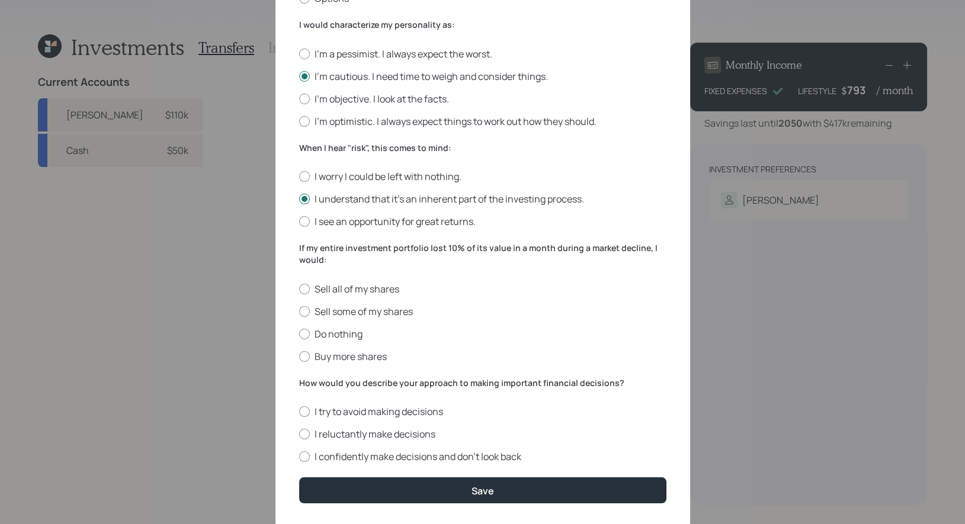
scroll to position [311, 0]
click at [352, 330] on label "Do nothing" at bounding box center [482, 333] width 367 height 13
click at [299, 333] on input "Do nothing" at bounding box center [298, 333] width 1 height 1
radio input "true"
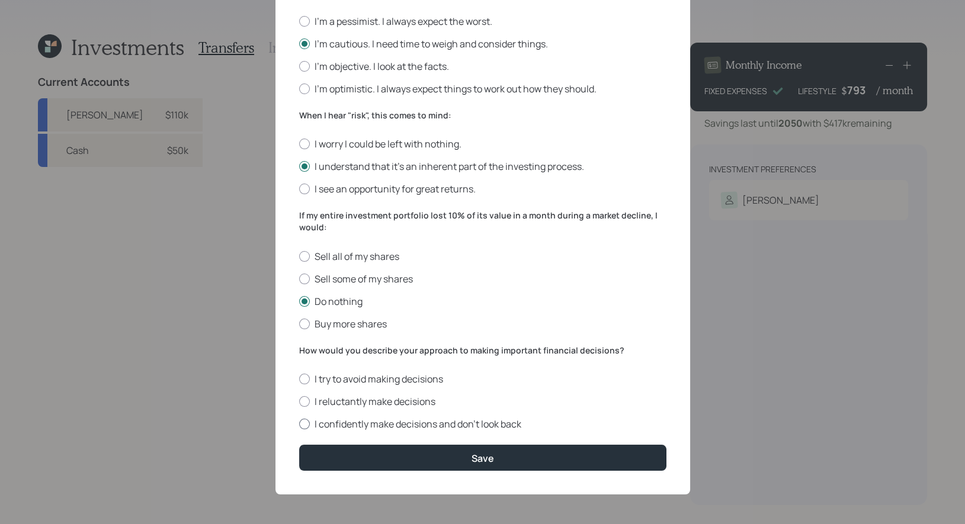
click at [370, 426] on label "I confidently make decisions and don’t look back" at bounding box center [482, 423] width 367 height 13
click at [299, 425] on input "I confidently make decisions and don’t look back" at bounding box center [298, 424] width 1 height 1
radio input "true"
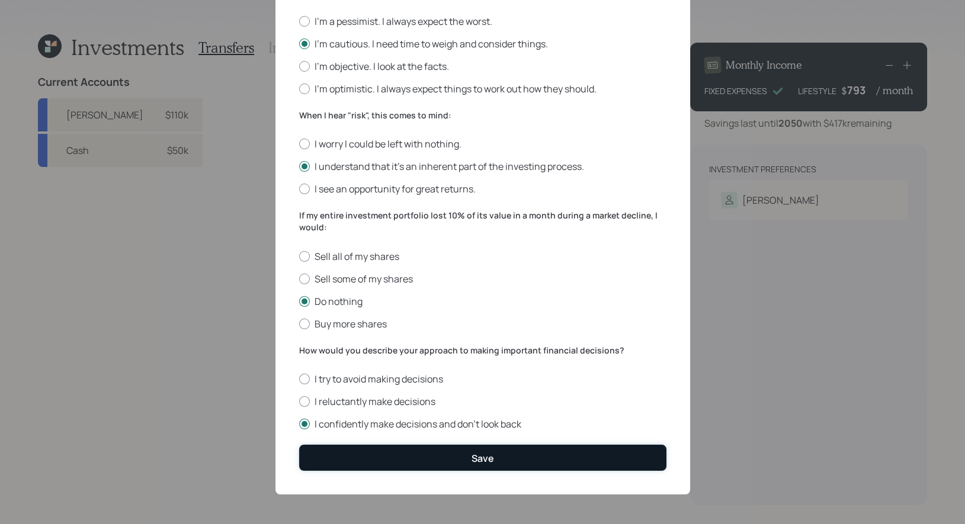
click at [377, 457] on button "Save" at bounding box center [482, 457] width 367 height 25
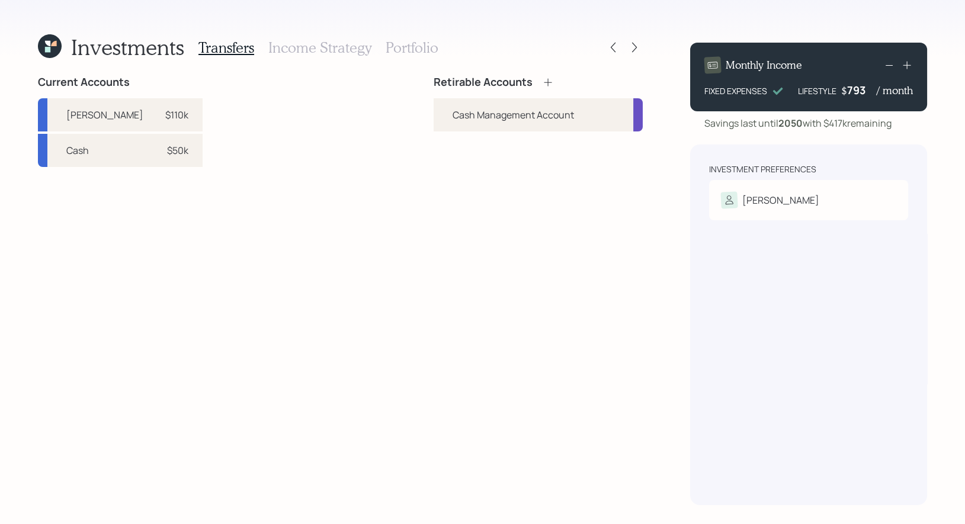
click at [548, 83] on icon at bounding box center [548, 82] width 8 height 8
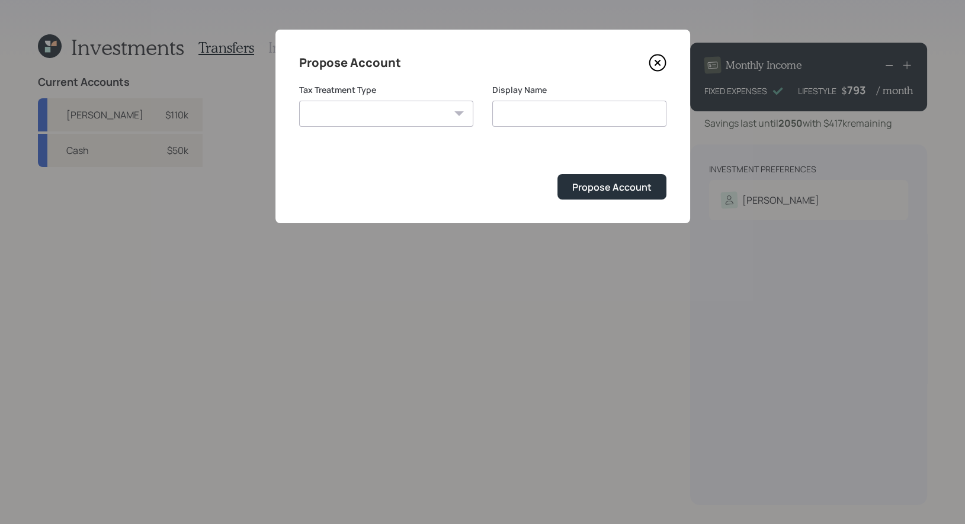
click at [417, 114] on select "[PERSON_NAME] Taxable Traditional" at bounding box center [386, 114] width 174 height 26
select select "traditional"
click at [299, 101] on select "[PERSON_NAME] Taxable Traditional" at bounding box center [386, 114] width 174 height 26
click at [588, 123] on input "Traditional" at bounding box center [579, 114] width 174 height 26
type input "Traditional IRA"
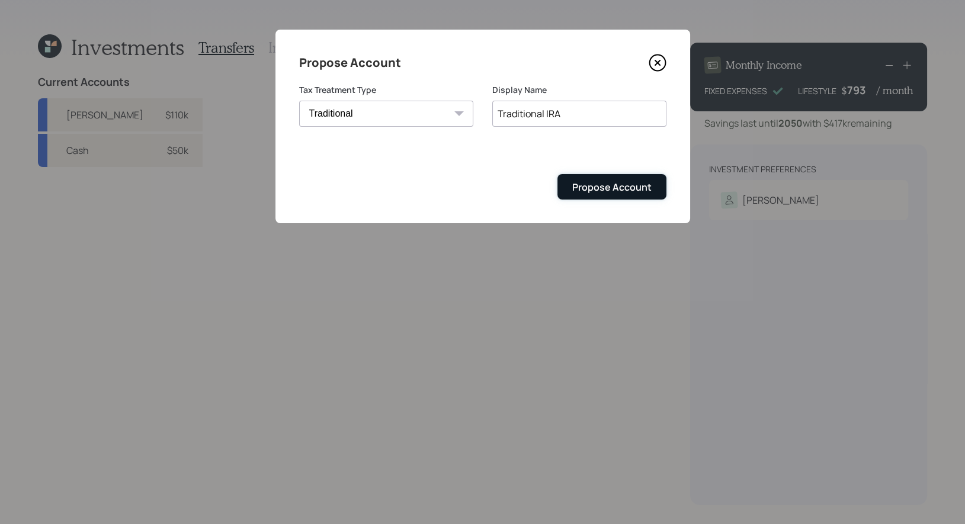
click at [613, 184] on div "Propose Account" at bounding box center [611, 187] width 79 height 13
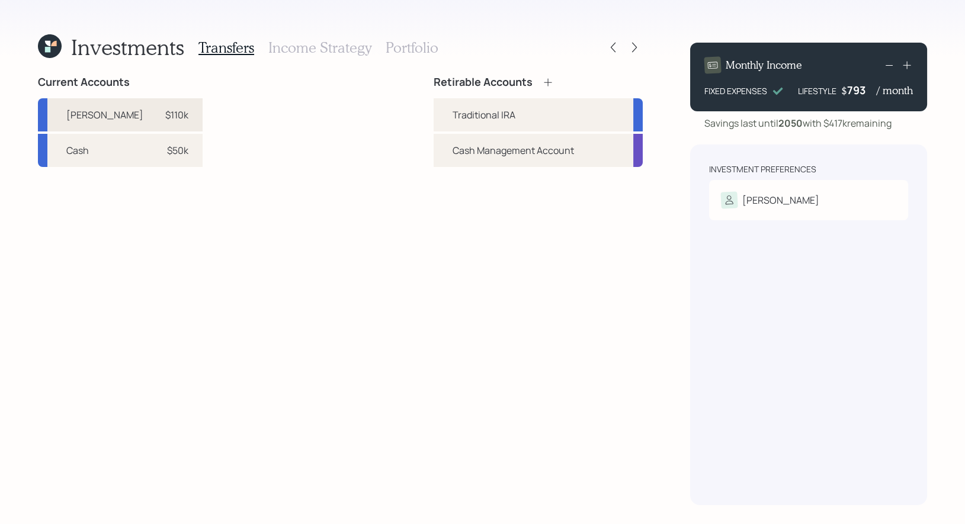
click at [165, 114] on div "$110k" at bounding box center [176, 115] width 23 height 14
click at [464, 117] on div "Traditional IRA" at bounding box center [483, 115] width 63 height 14
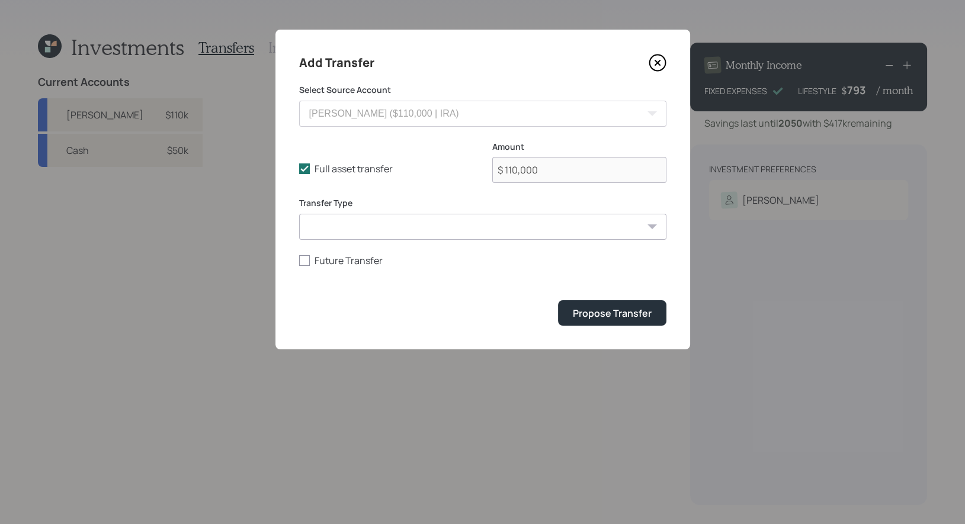
click at [376, 228] on select "ACAT Transfer Non ACAT Transfer Capitalize Rollover Rollover Deposit" at bounding box center [482, 227] width 367 height 26
select select "acat_transfer"
click at [299, 214] on select "ACAT Transfer Non ACAT Transfer Capitalize Rollover Rollover Deposit" at bounding box center [482, 227] width 367 height 26
click at [603, 310] on div "Propose Transfer" at bounding box center [612, 313] width 79 height 13
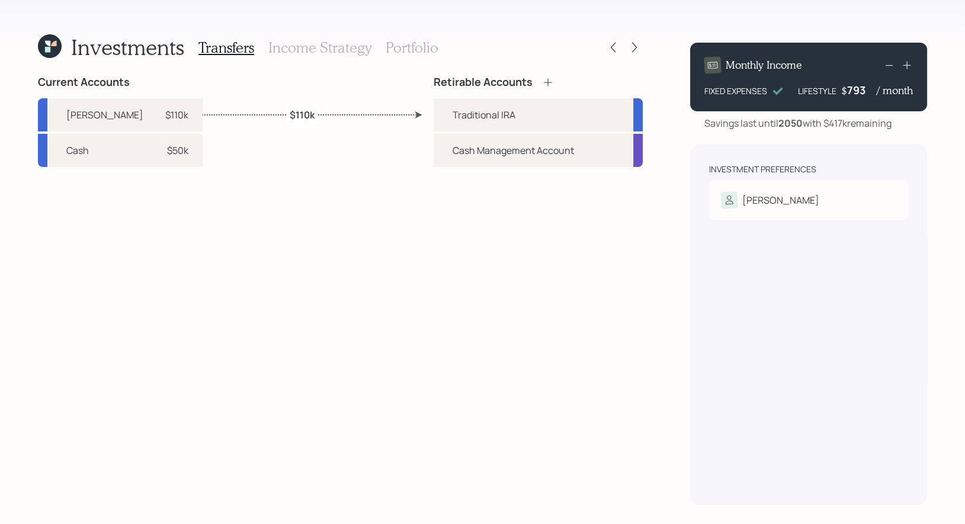
click at [297, 48] on h3 "Income Strategy" at bounding box center [319, 47] width 103 height 17
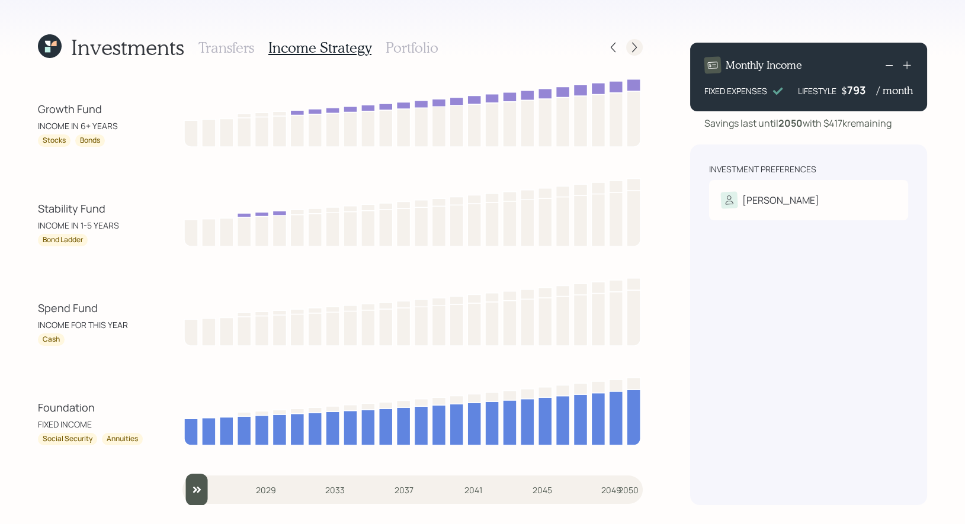
click at [632, 47] on icon at bounding box center [634, 47] width 12 height 12
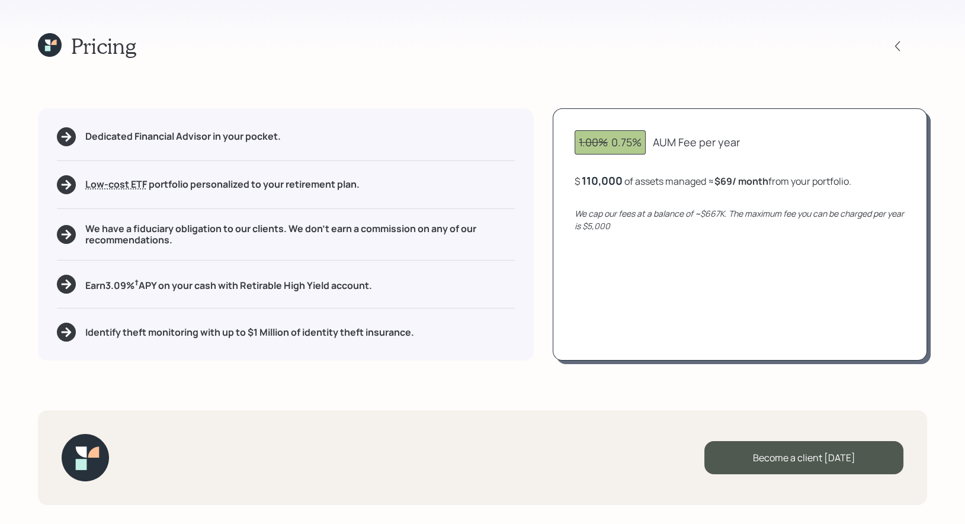
click at [44, 46] on icon at bounding box center [50, 45] width 24 height 24
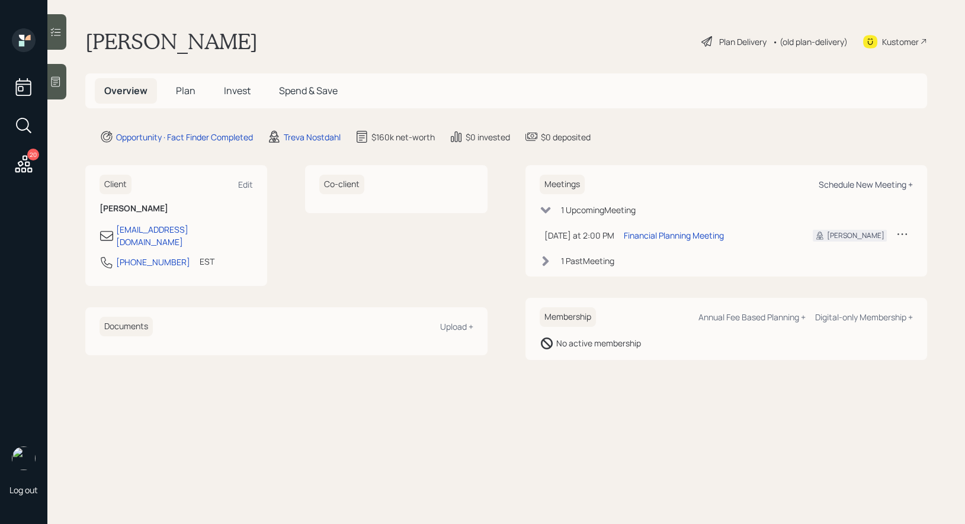
click at [851, 181] on div "Schedule New Meeting +" at bounding box center [865, 184] width 94 height 11
select select "8b79112e-3cfb-44f9-89e7-15267fe946c1"
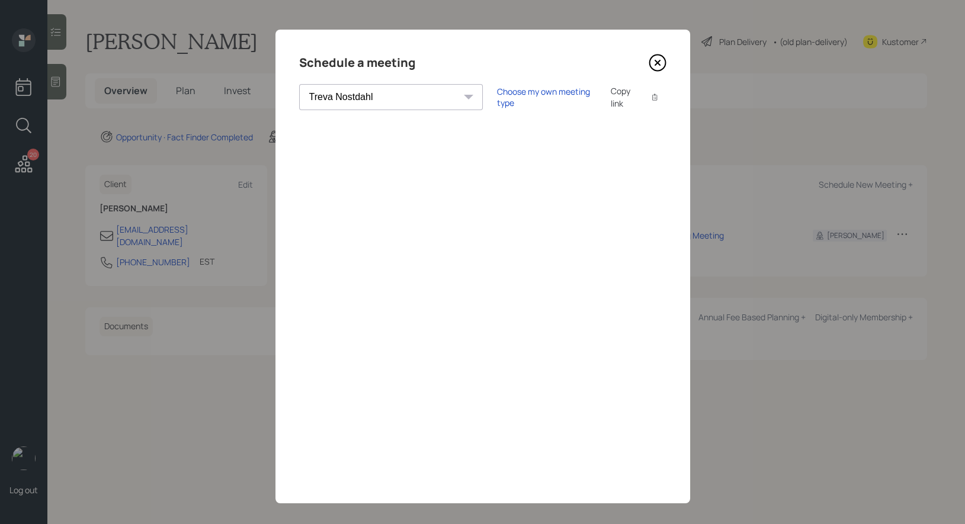
click at [658, 62] on icon at bounding box center [657, 63] width 18 height 18
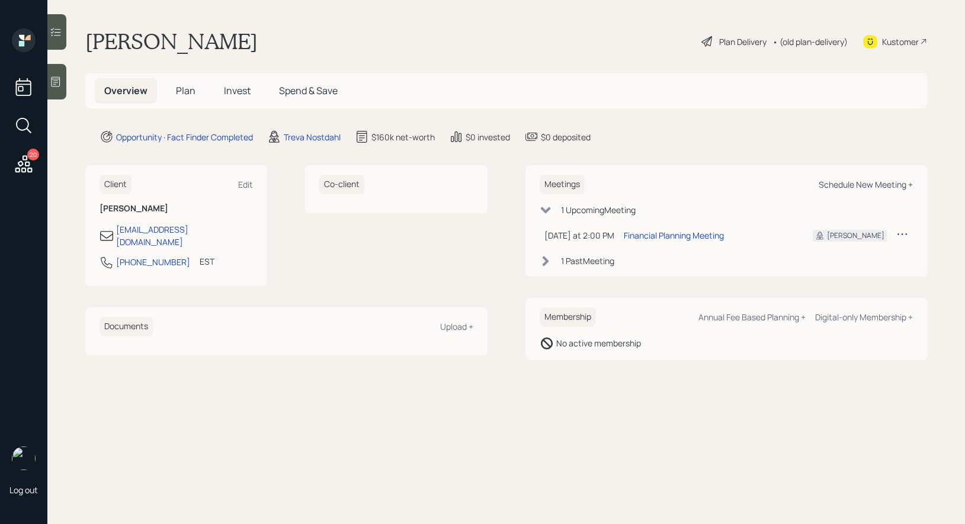
click at [847, 185] on div "Schedule New Meeting +" at bounding box center [865, 184] width 94 height 11
select select "8b79112e-3cfb-44f9-89e7-15267fe946c1"
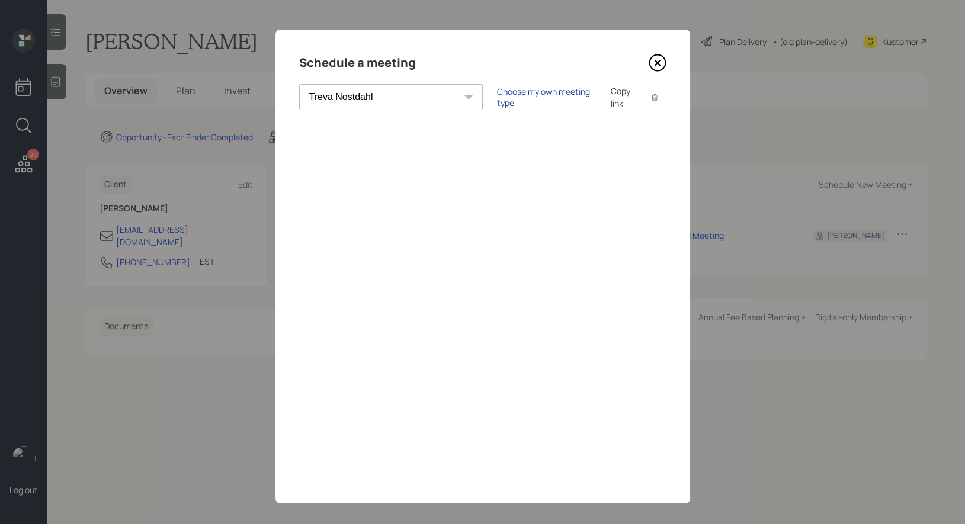
click at [497, 97] on div "Choose my own meeting type" at bounding box center [546, 97] width 99 height 23
click at [656, 59] on icon at bounding box center [657, 63] width 18 height 18
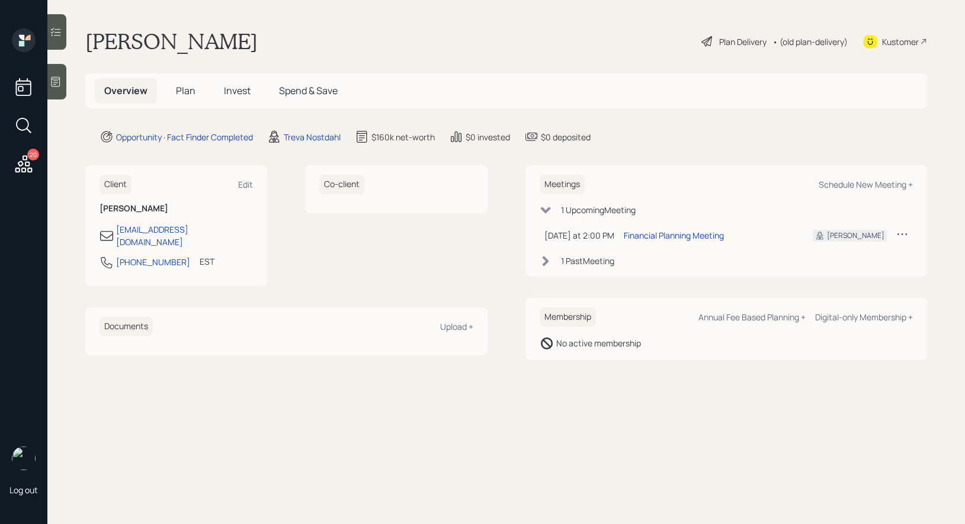
click at [186, 101] on h5 "Plan" at bounding box center [185, 90] width 38 height 25
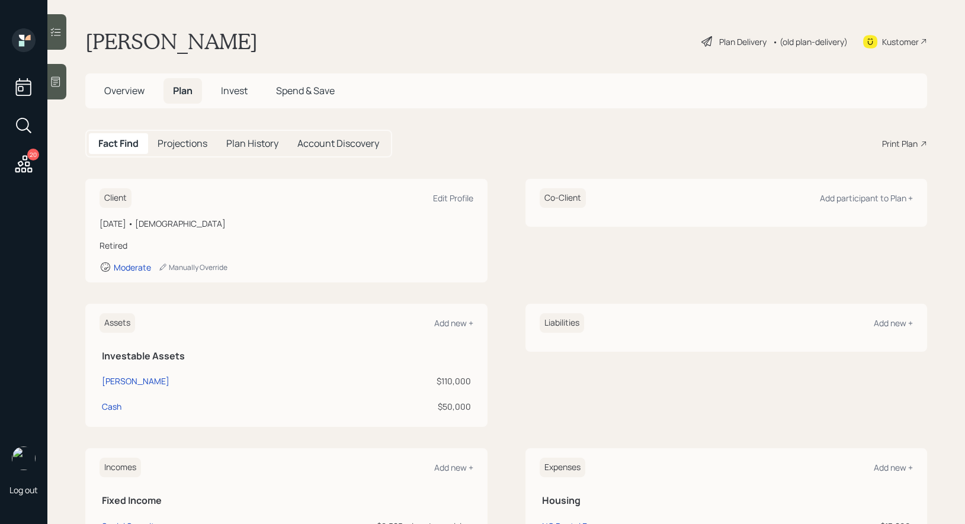
click at [456, 314] on div "Assets Add new +" at bounding box center [286, 323] width 374 height 20
click at [455, 322] on div "Add new +" at bounding box center [453, 322] width 39 height 11
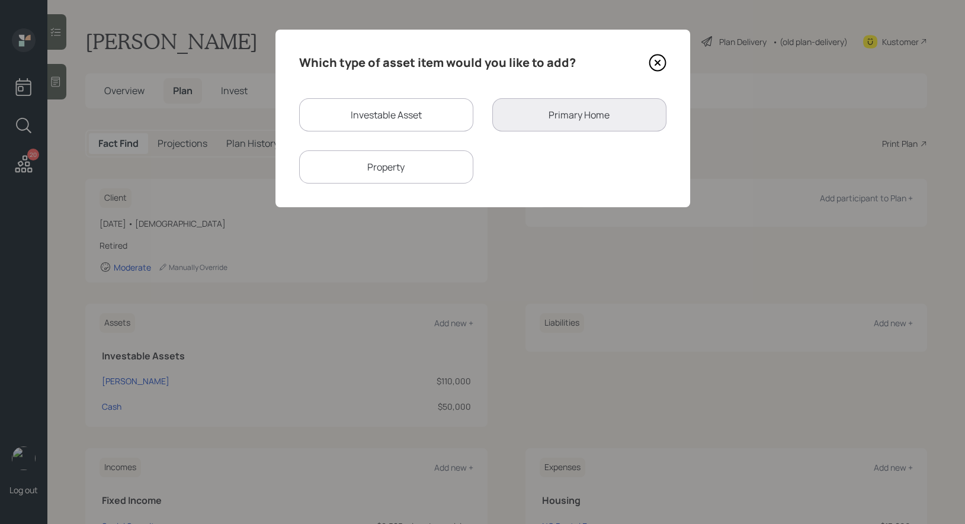
click at [442, 118] on div "Investable Asset" at bounding box center [386, 114] width 174 height 33
select select "taxable"
select select "balanced"
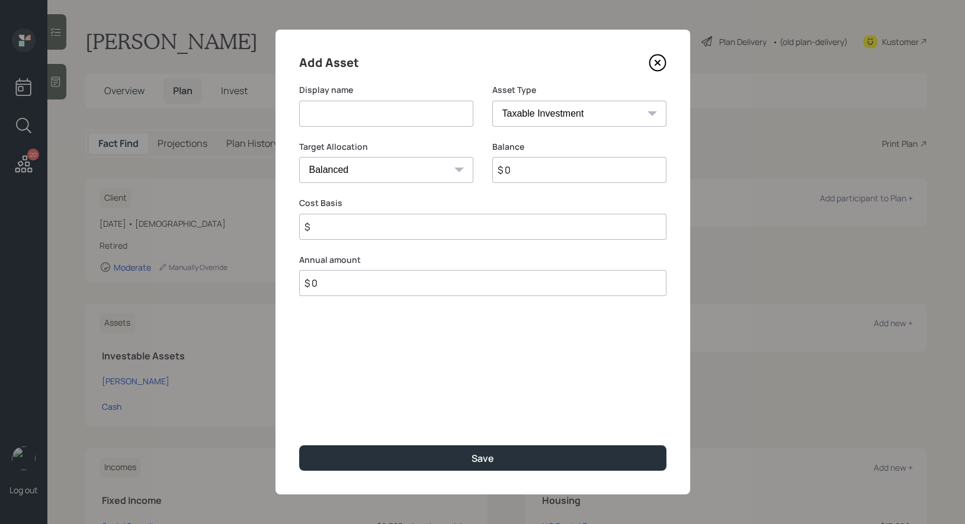
click at [408, 123] on input at bounding box center [386, 114] width 174 height 26
type input "[PERSON_NAME] Brokerage"
click at [544, 169] on input "$ 0" at bounding box center [579, 170] width 174 height 26
type input "$ 10,000"
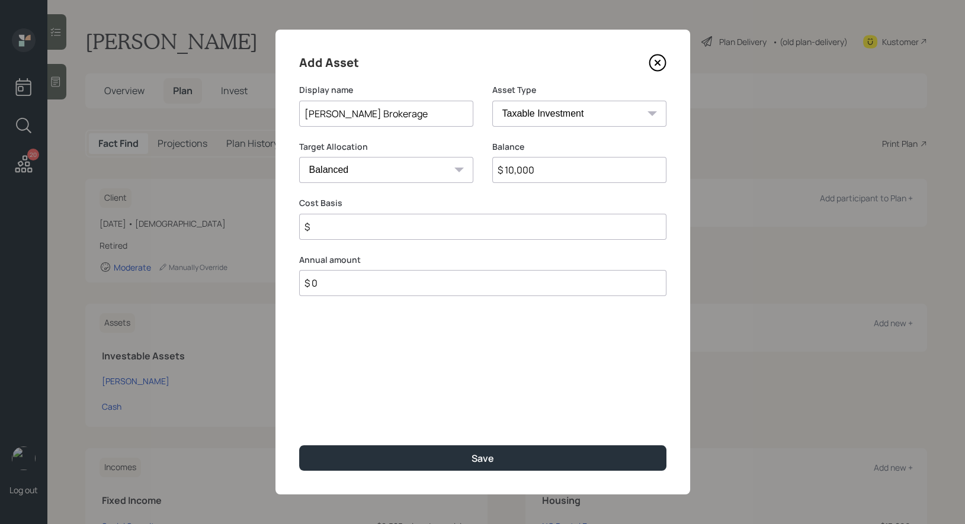
click at [360, 229] on input "$" at bounding box center [482, 227] width 367 height 26
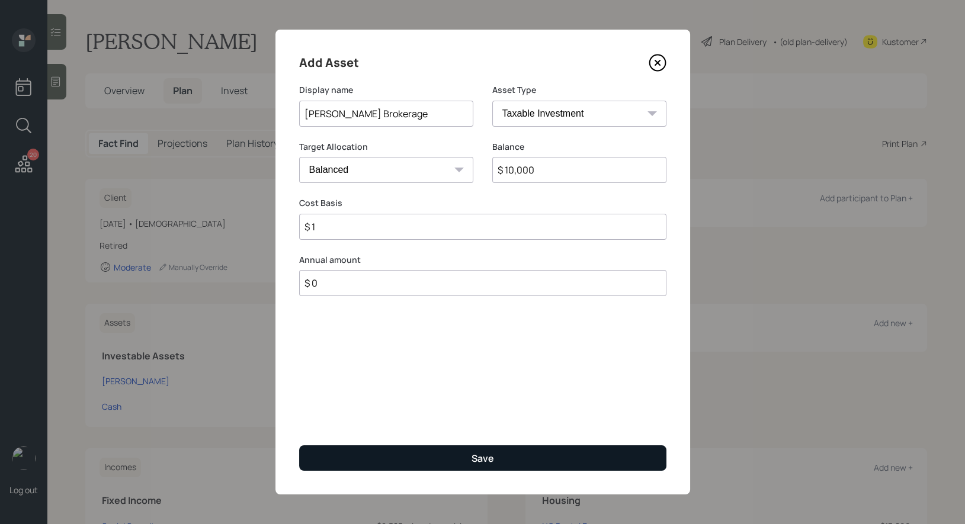
type input "$ 1"
click at [412, 460] on button "Save" at bounding box center [482, 457] width 367 height 25
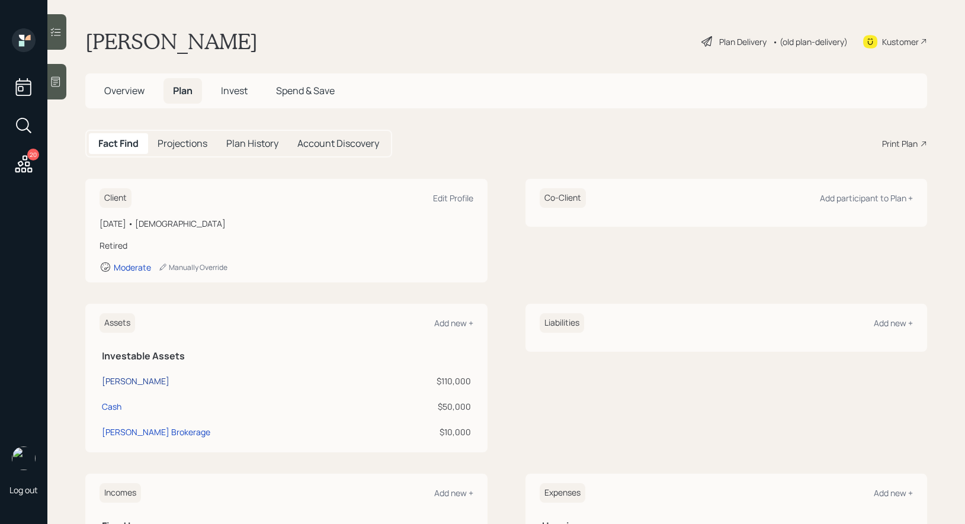
click at [126, 380] on div "[PERSON_NAME]" at bounding box center [136, 381] width 68 height 12
select select "ira"
select select "balanced"
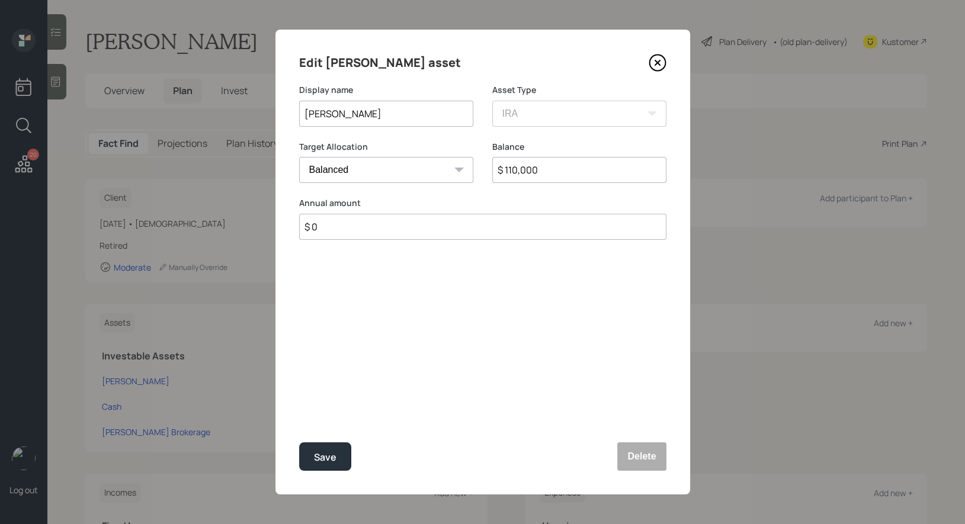
click at [513, 172] on input "$ 110,000" at bounding box center [579, 170] width 174 height 26
type input "$ 100,000"
click at [325, 467] on button "Save" at bounding box center [325, 456] width 52 height 28
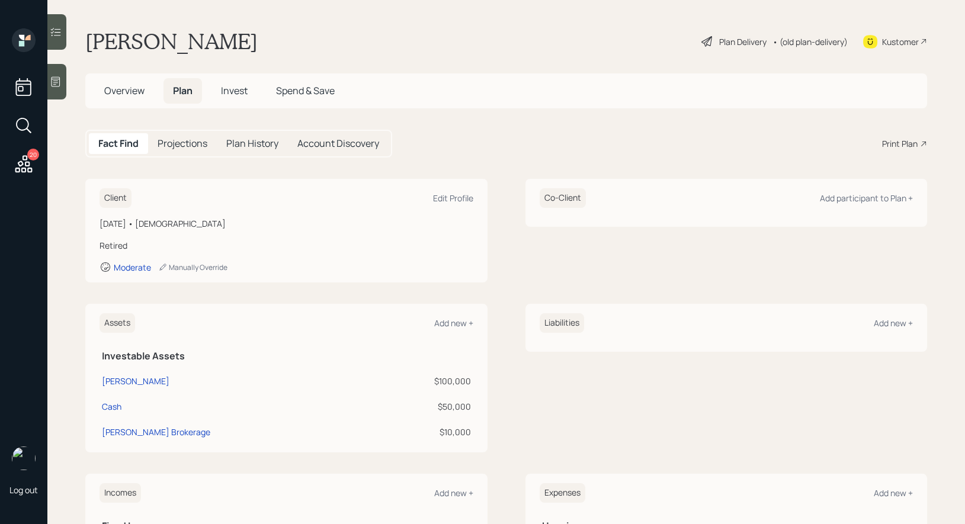
click at [235, 89] on span "Invest" at bounding box center [234, 90] width 27 height 13
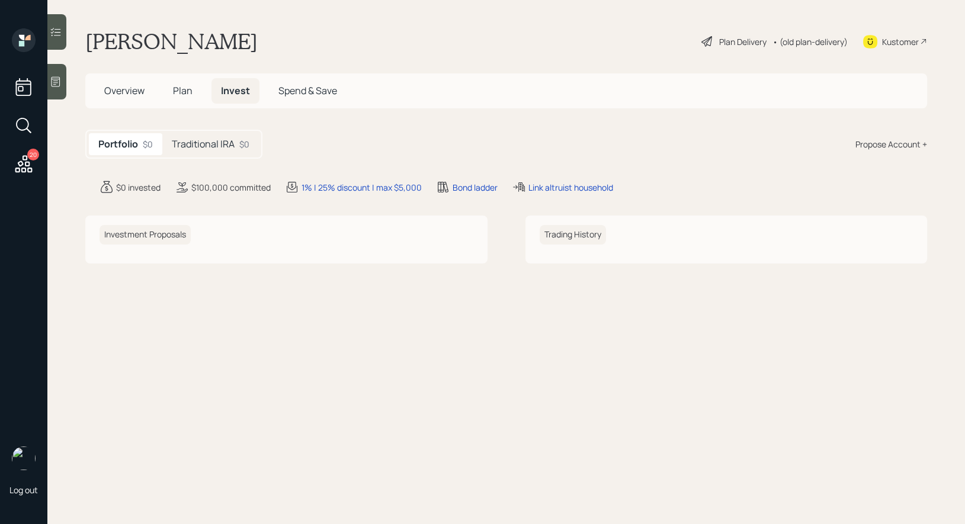
click at [884, 145] on div "Propose Account +" at bounding box center [891, 144] width 72 height 12
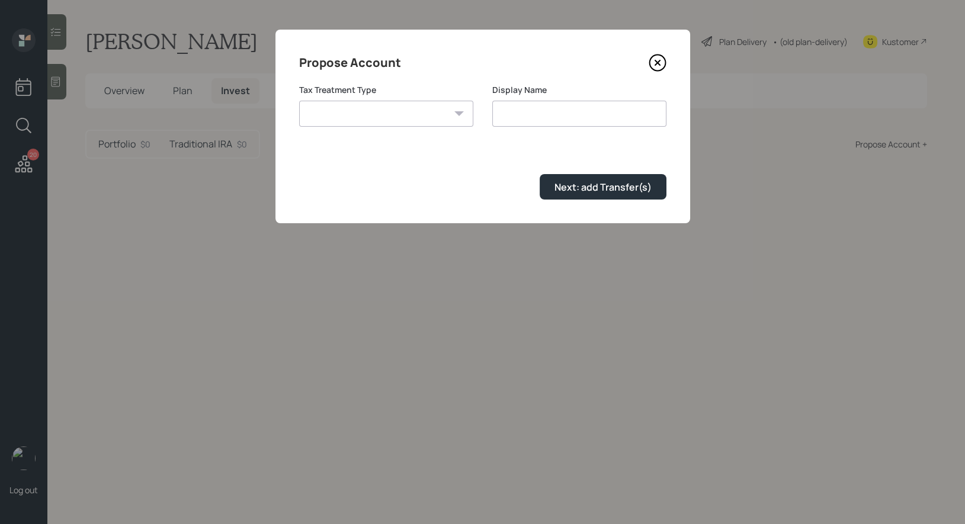
click at [402, 117] on select "[PERSON_NAME] Taxable Traditional" at bounding box center [386, 114] width 174 height 26
select select "taxable"
click at [299, 101] on select "[PERSON_NAME] Taxable Traditional" at bounding box center [386, 114] width 174 height 26
click at [577, 110] on input "Taxable" at bounding box center [579, 114] width 174 height 26
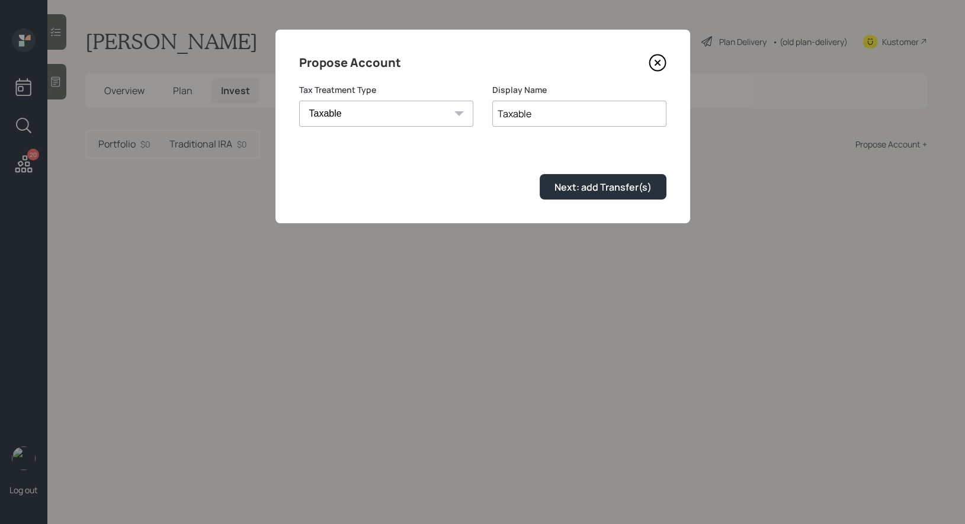
click at [577, 110] on input "Taxable" at bounding box center [579, 114] width 174 height 26
type input "Brokerage"
click at [570, 192] on div "Next: add Transfer(s)" at bounding box center [602, 187] width 97 height 13
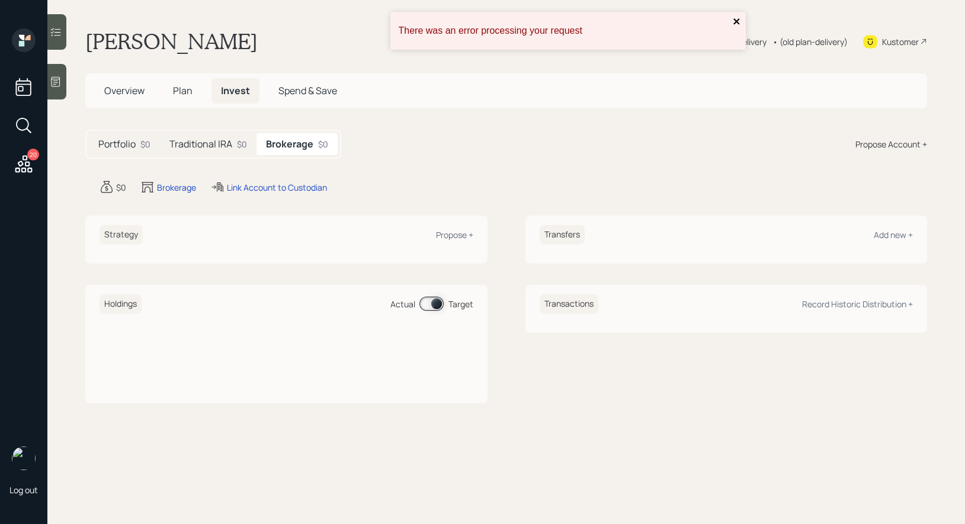
click at [735, 21] on icon "close" at bounding box center [736, 21] width 6 height 6
click at [457, 233] on div "Propose +" at bounding box center [454, 234] width 37 height 11
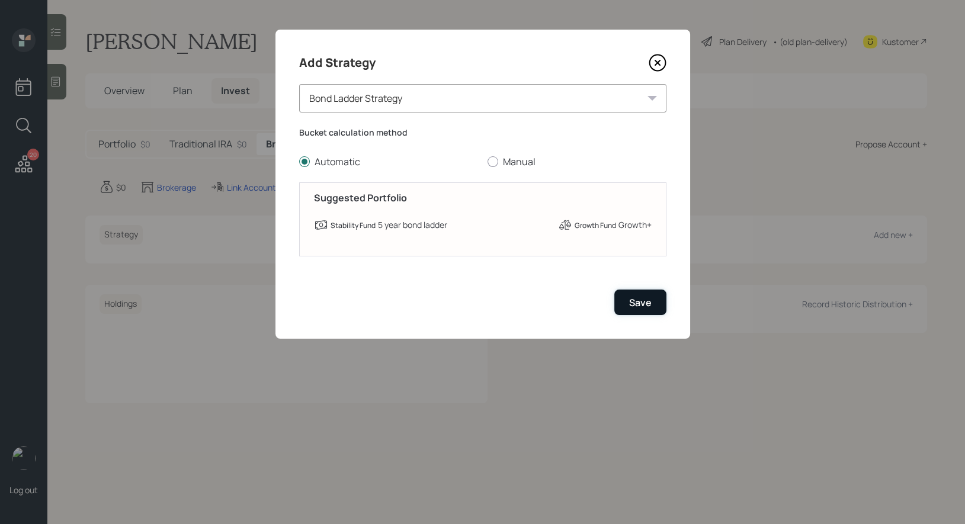
click at [639, 300] on div "Save" at bounding box center [640, 302] width 23 height 13
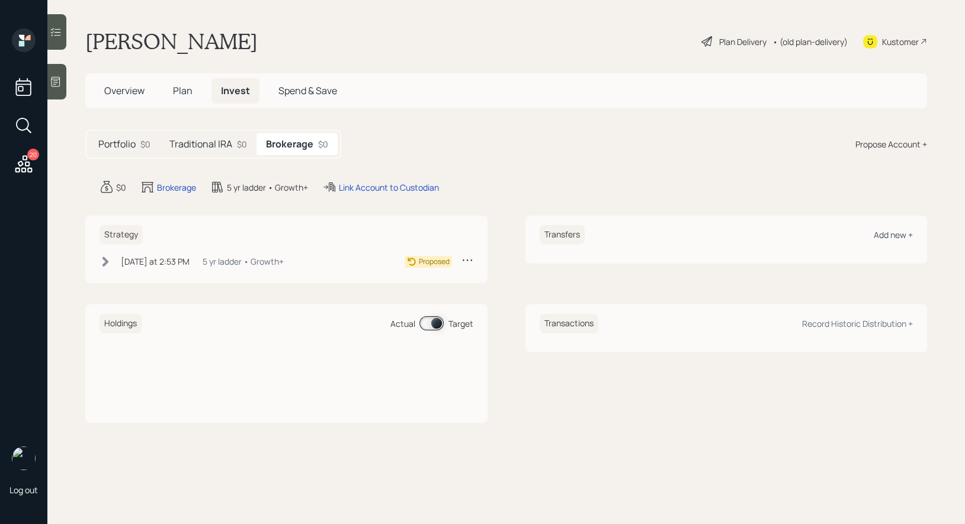
click at [898, 236] on div "Add new +" at bounding box center [892, 234] width 39 height 11
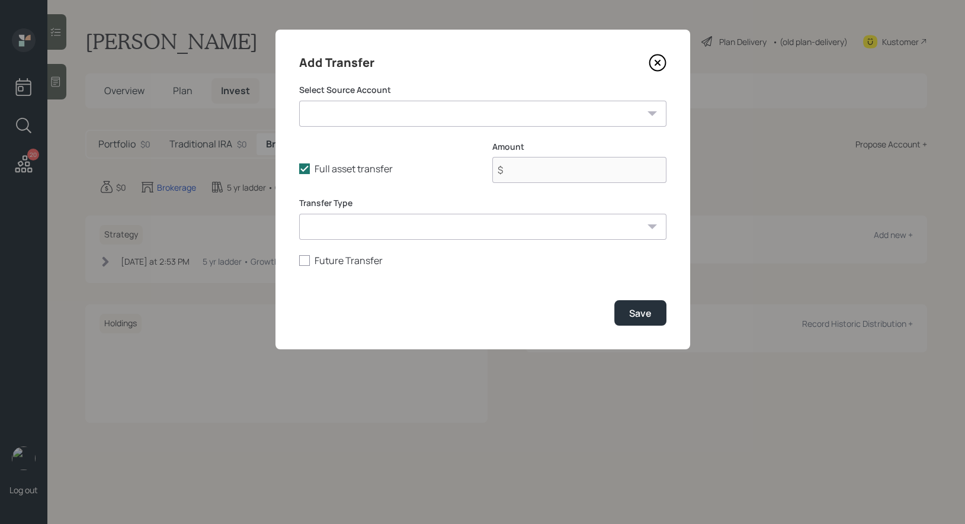
click at [439, 117] on select "[PERSON_NAME] ($100,000 | IRA) Cash ($50,000 | Taxable Investment) [PERSON_NAME…" at bounding box center [482, 114] width 367 height 26
select select "120c6ce2-af98-4723-aa98-12c1b7d63374"
click at [299, 101] on select "[PERSON_NAME] ($100,000 | IRA) Cash ($50,000 | Taxable Investment) [PERSON_NAME…" at bounding box center [482, 114] width 367 height 26
type input "$ 10,000"
click at [424, 227] on select "ACAT Transfer Non ACAT Transfer Capitalize Rollover Rollover Deposit" at bounding box center [482, 227] width 367 height 26
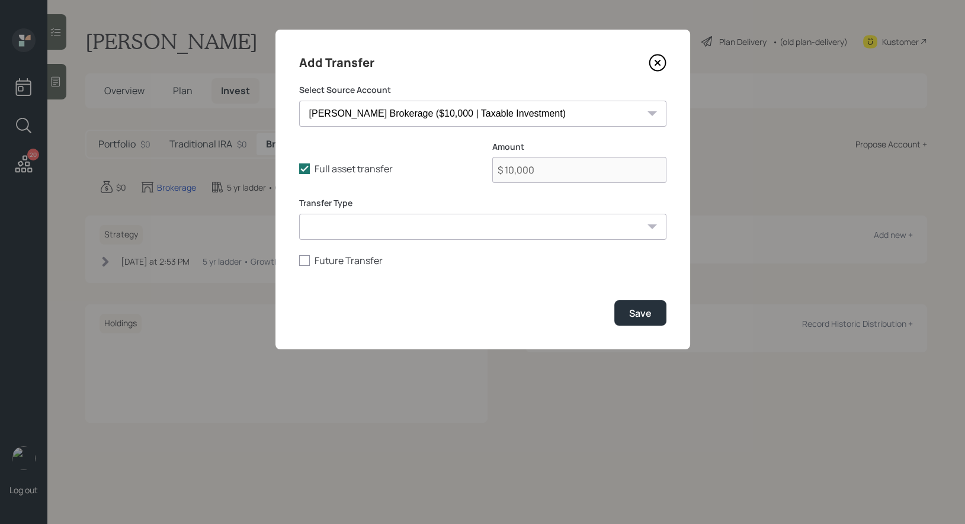
select select "acat_transfer"
click at [299, 214] on select "ACAT Transfer Non ACAT Transfer Capitalize Rollover Rollover Deposit" at bounding box center [482, 227] width 367 height 26
click at [645, 301] on button "Save" at bounding box center [640, 312] width 52 height 25
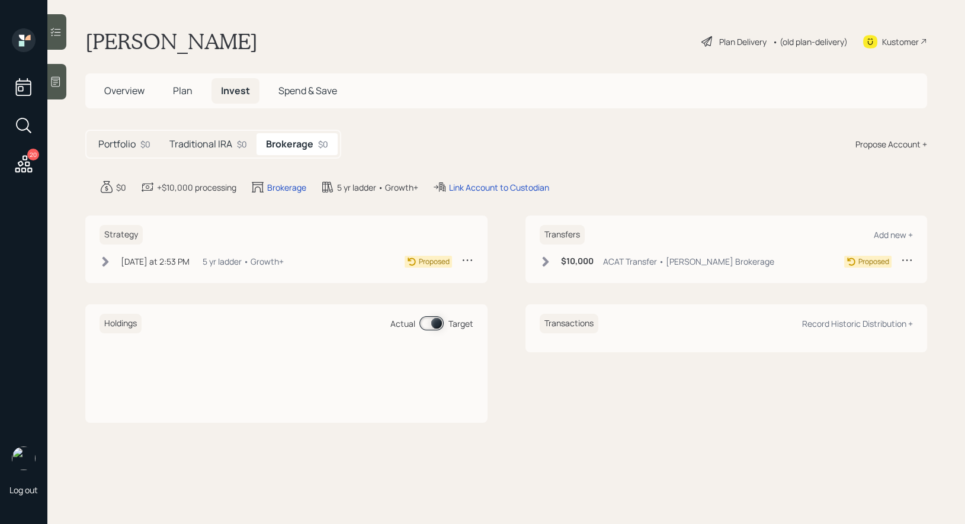
click at [544, 259] on icon at bounding box center [545, 262] width 12 height 12
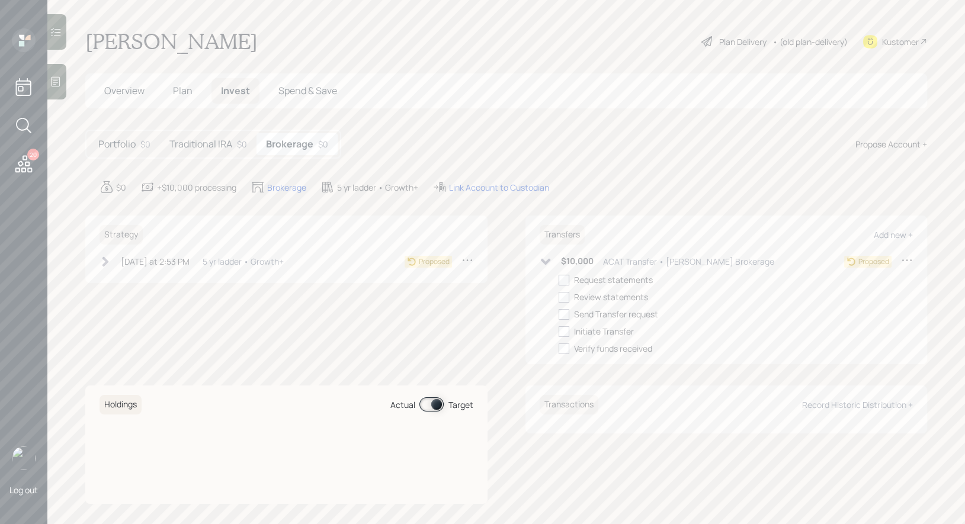
click at [564, 281] on div at bounding box center [563, 280] width 11 height 11
click at [558, 280] on input "checkbox" at bounding box center [558, 280] width 1 height 1
checkbox input "true"
click at [108, 264] on icon at bounding box center [105, 262] width 12 height 12
click at [124, 278] on div at bounding box center [123, 280] width 11 height 11
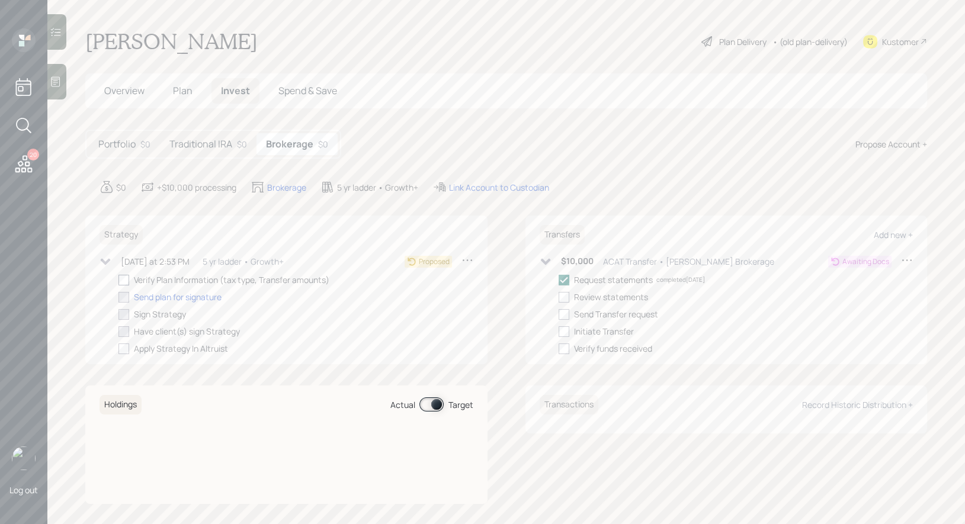
click at [118, 280] on input "checkbox" at bounding box center [118, 280] width 1 height 1
checkbox input "true"
click at [216, 140] on h5 "Traditional IRA" at bounding box center [200, 144] width 63 height 11
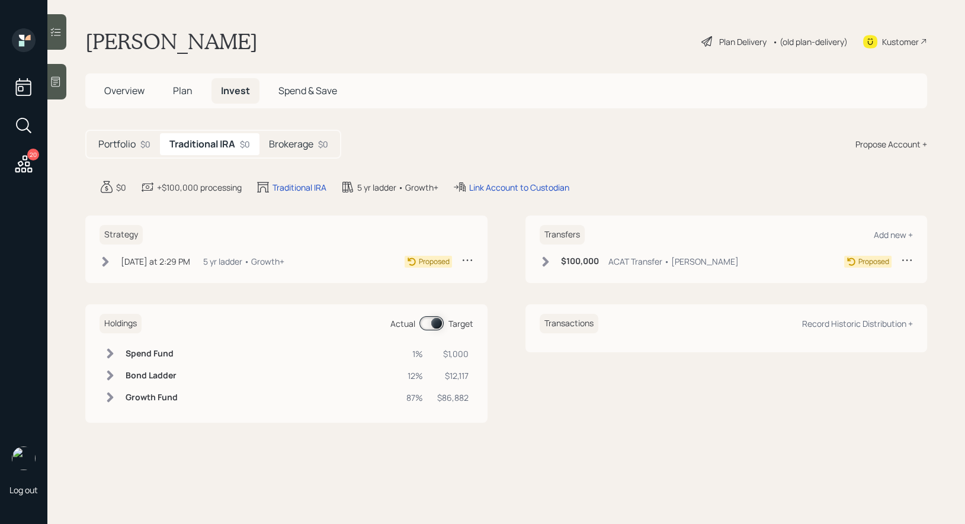
click at [544, 260] on icon at bounding box center [545, 262] width 12 height 12
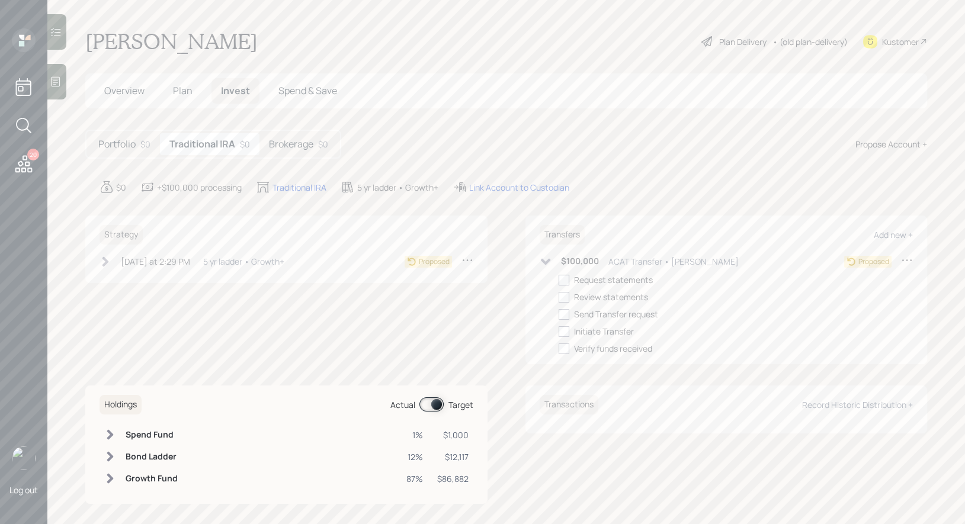
click at [563, 278] on div at bounding box center [563, 280] width 11 height 11
click at [558, 280] on input "checkbox" at bounding box center [558, 280] width 1 height 1
checkbox input "true"
click at [103, 259] on icon at bounding box center [105, 262] width 12 height 12
click at [123, 277] on div at bounding box center [123, 280] width 11 height 11
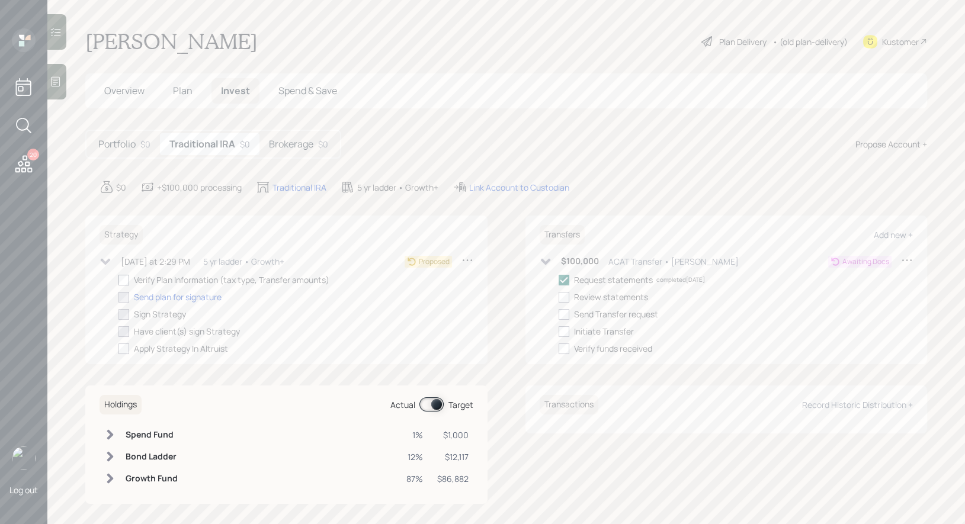
click at [118, 280] on input "checkbox" at bounding box center [118, 280] width 1 height 1
checkbox input "true"
click at [708, 40] on icon at bounding box center [707, 41] width 14 height 14
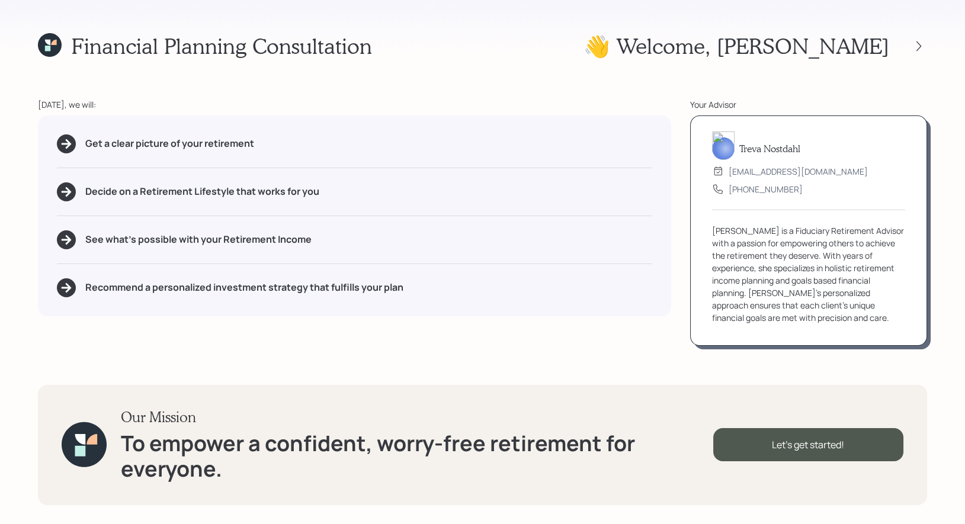
click at [44, 50] on icon at bounding box center [50, 45] width 24 height 24
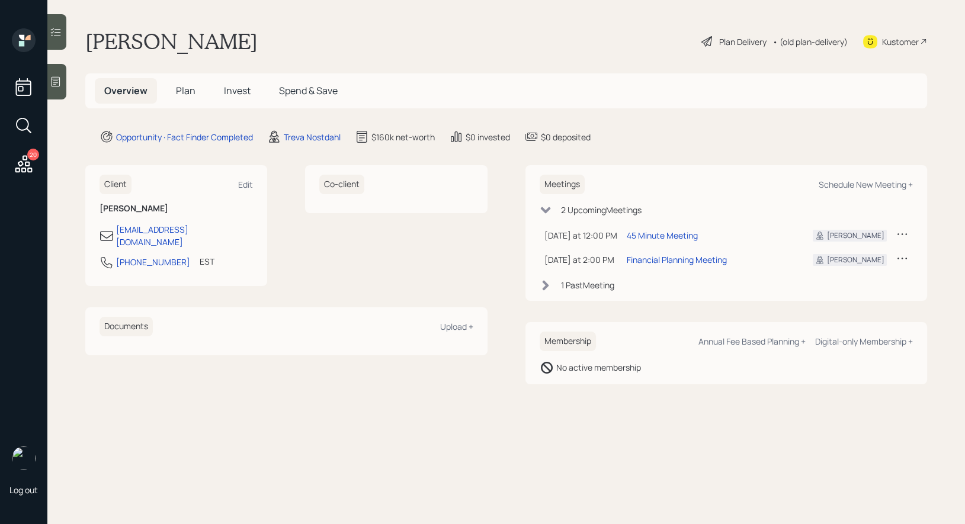
click at [232, 93] on span "Invest" at bounding box center [237, 90] width 27 height 13
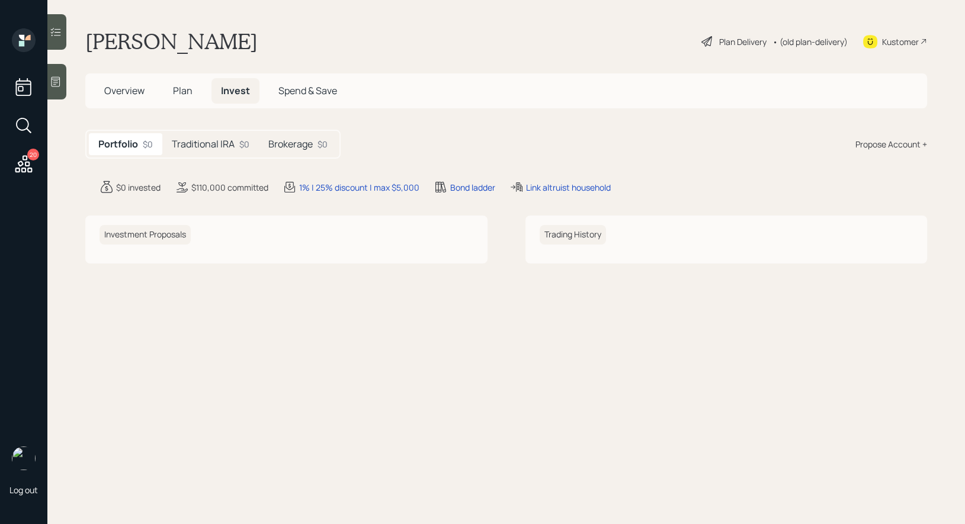
click at [176, 91] on span "Plan" at bounding box center [183, 90] width 20 height 13
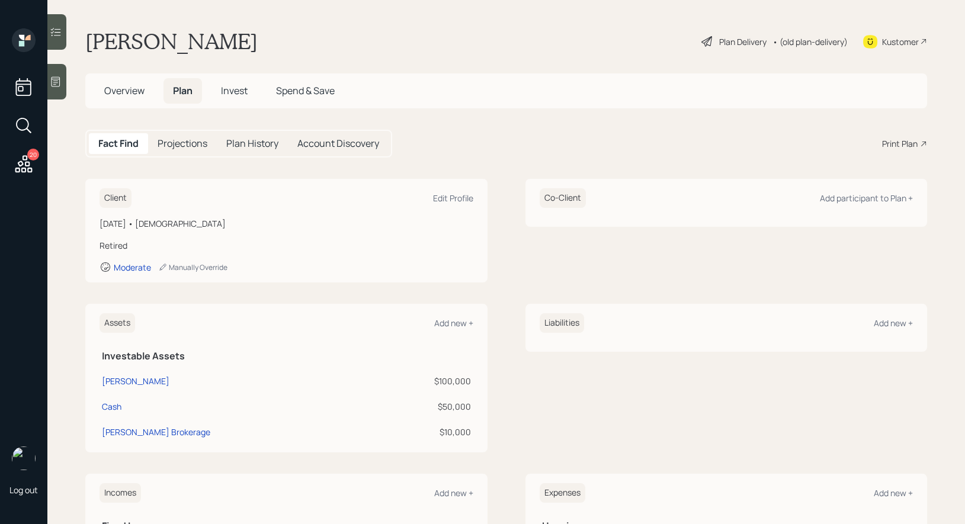
click at [900, 141] on div "Print Plan" at bounding box center [900, 143] width 36 height 12
